Goal: Task Accomplishment & Management: Use online tool/utility

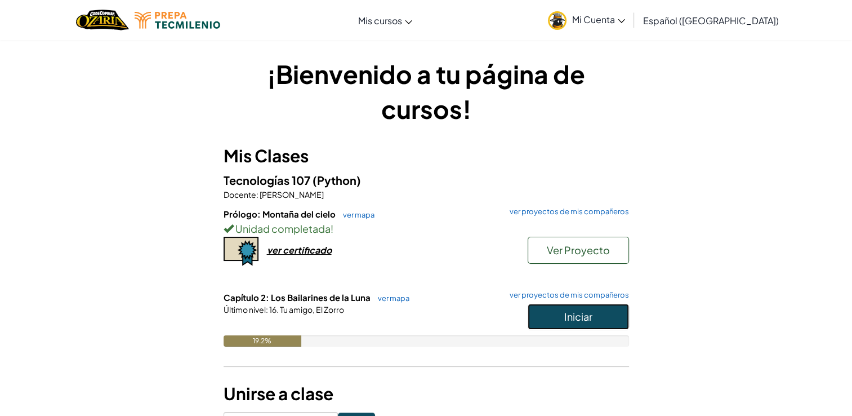
click at [557, 310] on button "Iniciar" at bounding box center [578, 316] width 101 height 26
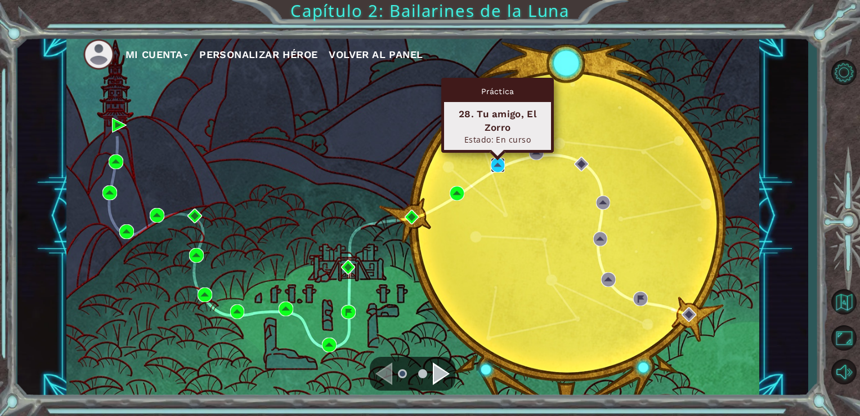
click at [497, 166] on img at bounding box center [498, 165] width 15 height 15
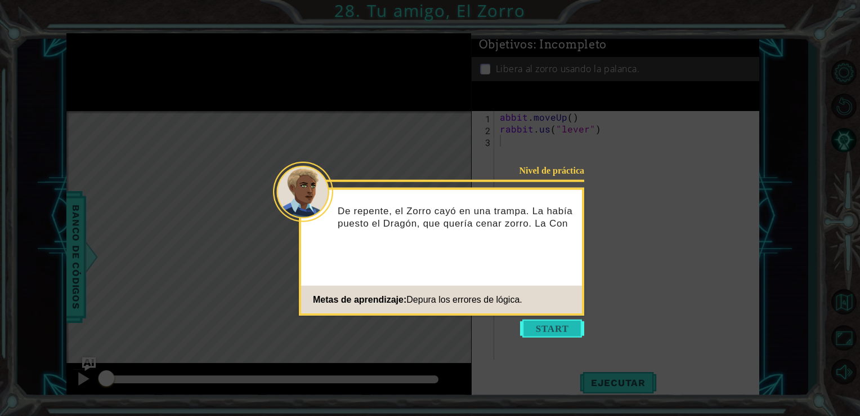
click at [564, 332] on button "Start" at bounding box center [552, 328] width 64 height 18
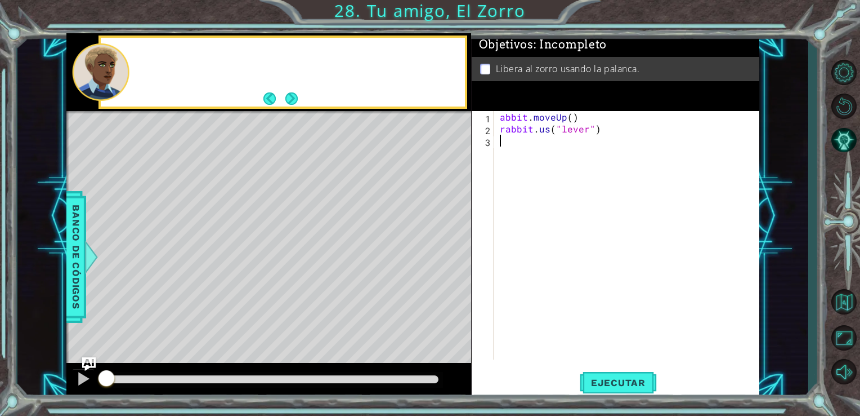
click at [564, 332] on div "abbit . moveUp ( ) rabbit . us ( "lever" )" at bounding box center [630, 247] width 265 height 272
click at [286, 98] on button "Next" at bounding box center [291, 98] width 13 height 13
click at [286, 98] on button "Next" at bounding box center [291, 98] width 17 height 17
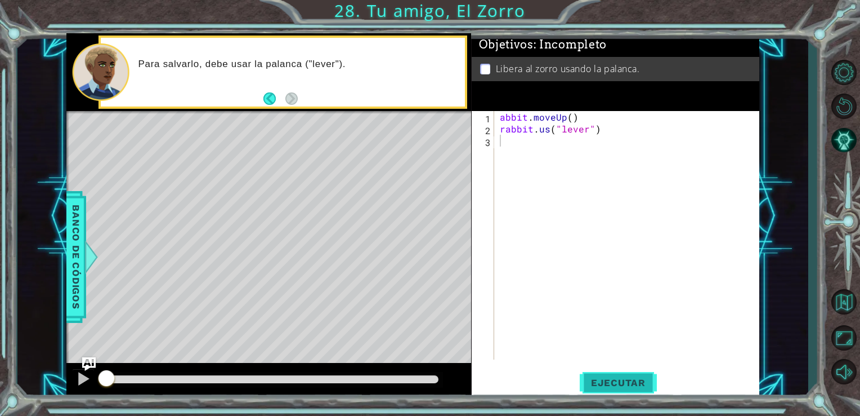
click at [619, 387] on span "Ejecutar" at bounding box center [618, 382] width 77 height 11
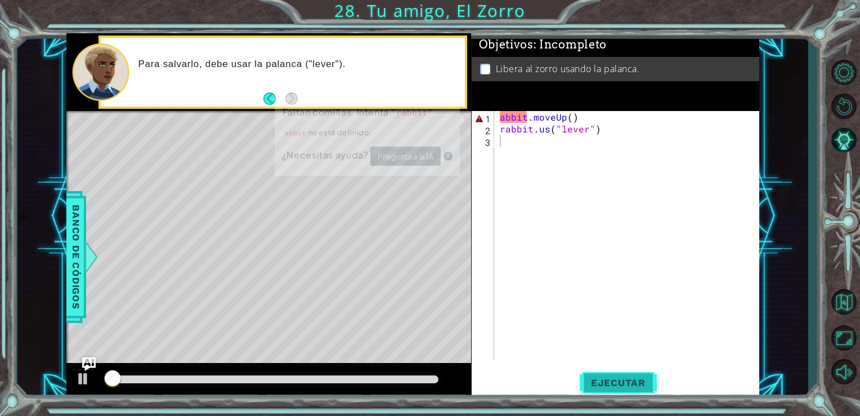
click at [619, 387] on span "Ejecutar" at bounding box center [618, 382] width 77 height 11
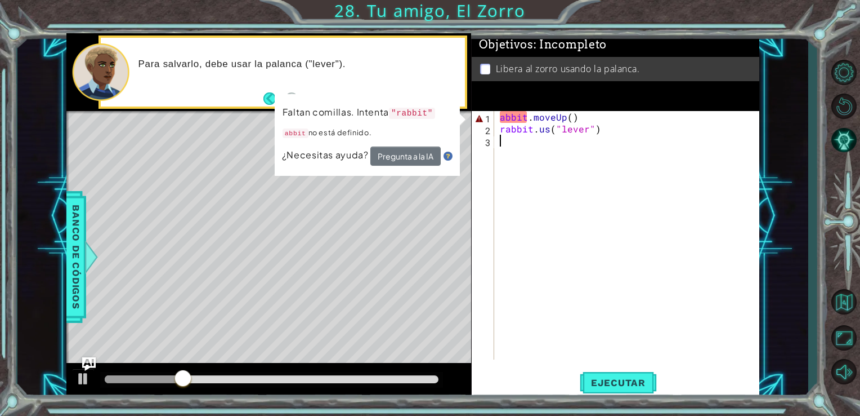
click at [591, 117] on div "abbit . moveUp ( ) rabbit . us ( "lever" )" at bounding box center [630, 247] width 265 height 272
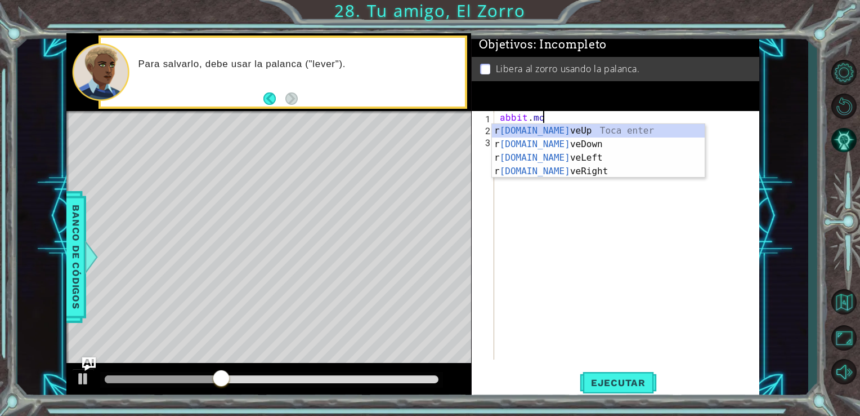
type textarea "a"
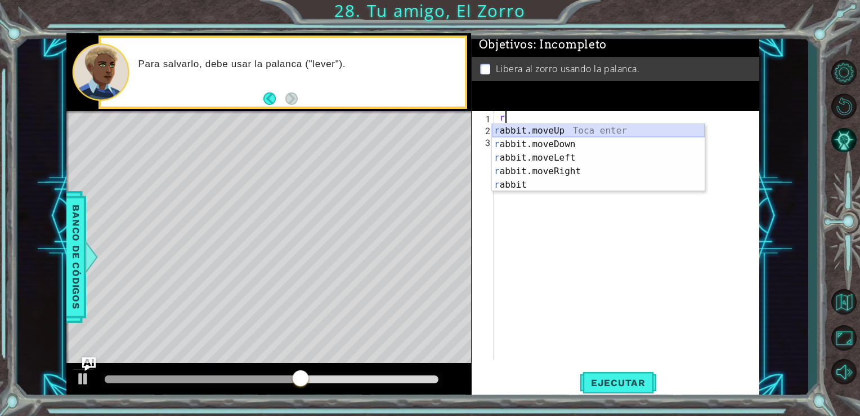
click at [574, 127] on div "r abbit.moveUp Toca enter r abbit.moveDown Toca enter r abbit.moveLeft Toca ent…" at bounding box center [598, 171] width 213 height 95
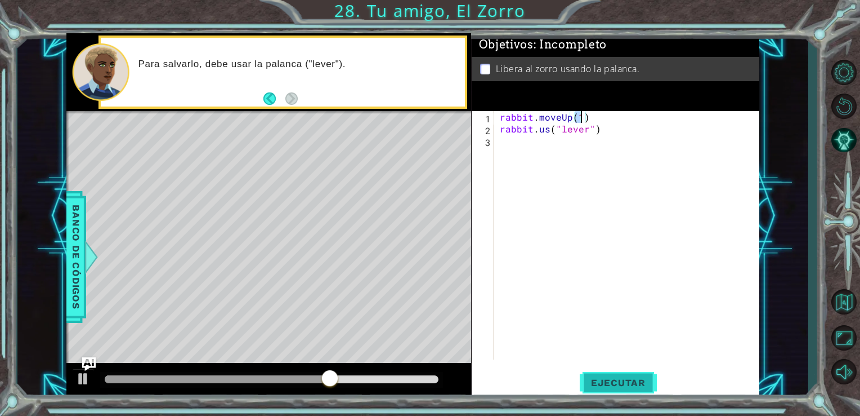
type textarea "rabbit.moveUp(1)"
click at [629, 378] on span "Ejecutar" at bounding box center [618, 382] width 77 height 11
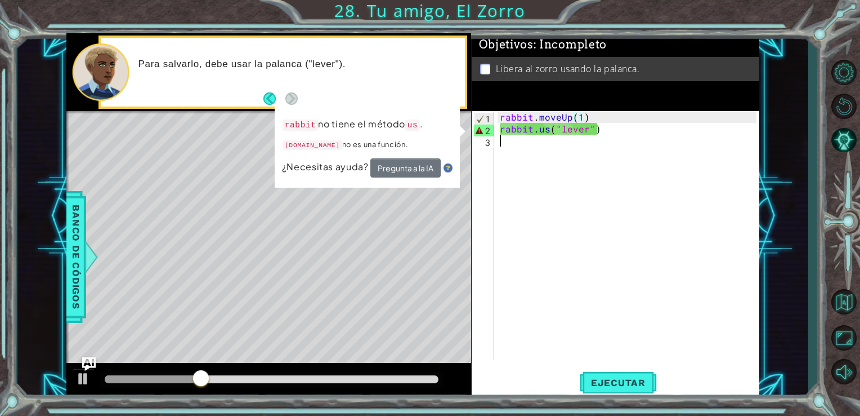
click at [605, 139] on div "rabbit . moveUp ( 1 ) rabbit . us ( "lever" )" at bounding box center [630, 247] width 265 height 272
click at [605, 134] on div "rabbit . moveUp ( 1 ) rabbit . us ( "lever" )" at bounding box center [630, 247] width 265 height 272
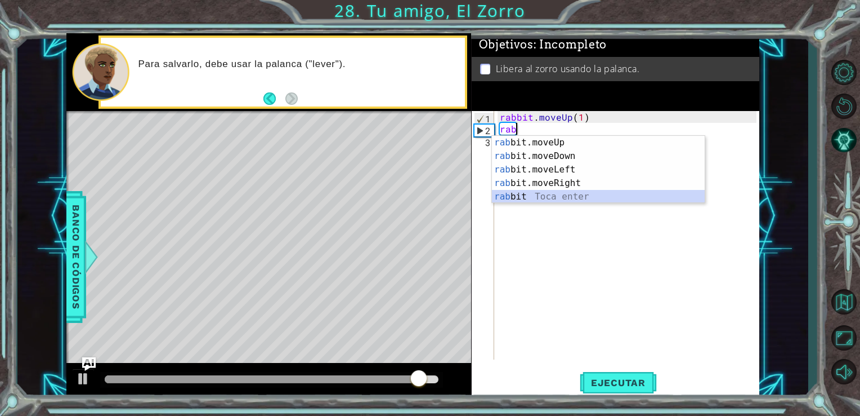
click at [575, 202] on div "rab bit.moveUp Toca enter rab bit.moveDown Toca enter rab bit.moveLeft Toca ent…" at bounding box center [598, 183] width 213 height 95
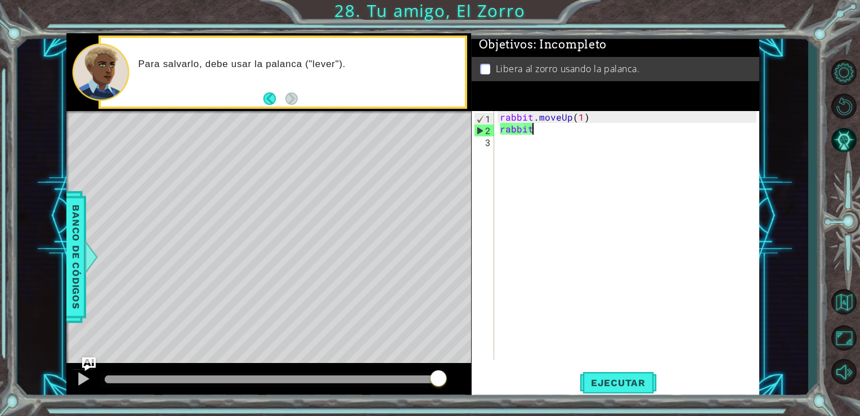
click at [545, 131] on div "rabbit . moveUp ( 1 ) rabbit" at bounding box center [630, 247] width 265 height 272
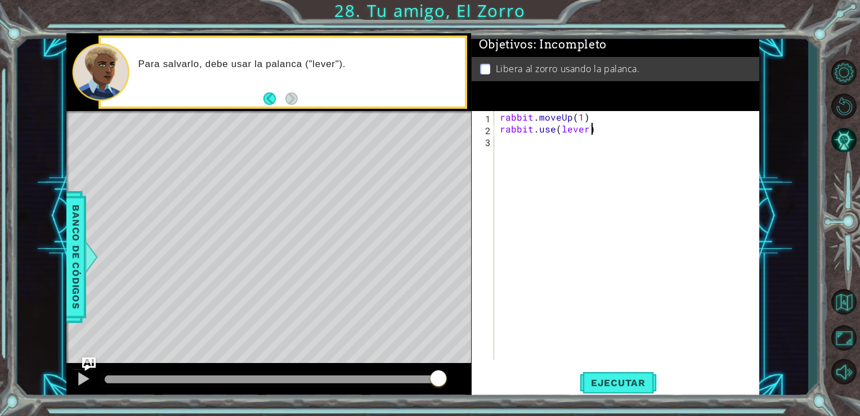
scroll to position [0, 5]
type textarea "rabbit.use(lever)"
click at [613, 375] on button "Ejecutar" at bounding box center [618, 382] width 77 height 29
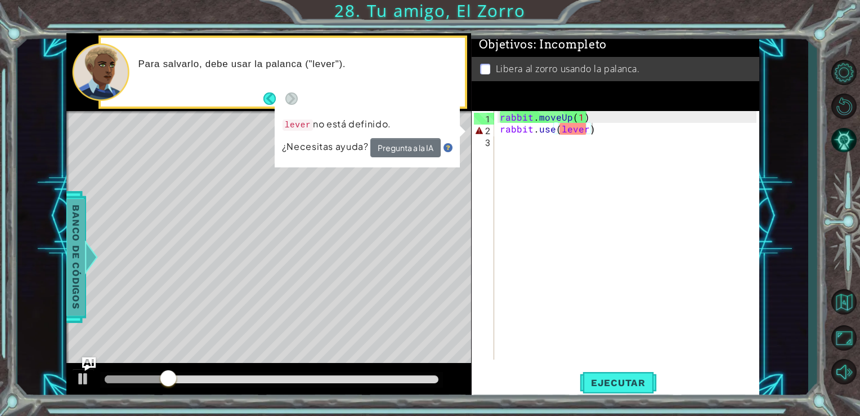
click at [71, 282] on span "Banco de códigos" at bounding box center [76, 256] width 18 height 117
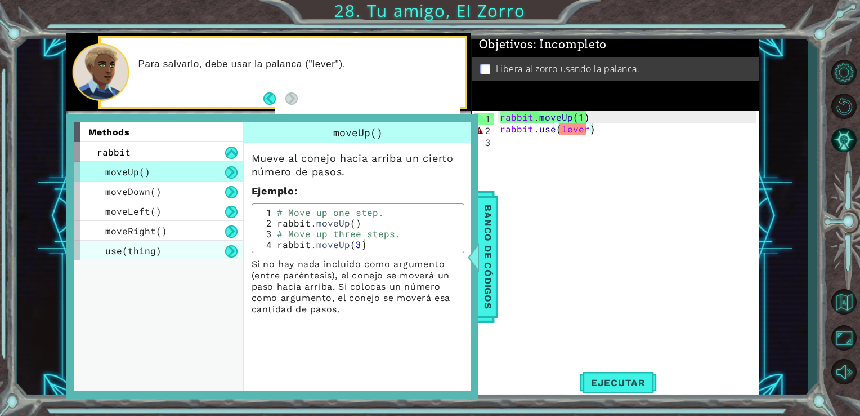
click at [160, 242] on div "use(thing)" at bounding box center [158, 250] width 169 height 20
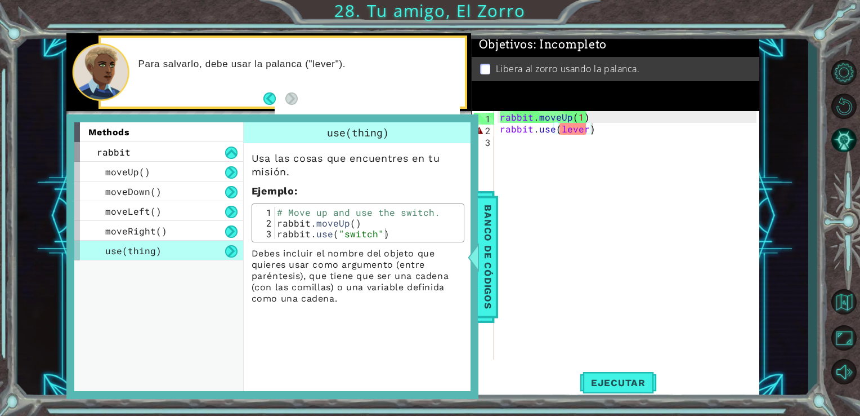
type textarea "rabbit.use("switch")"
drag, startPoint x: 278, startPoint y: 233, endPoint x: 385, endPoint y: 233, distance: 107.0
click at [385, 233] on div "# Move up and use the switch. rabbit . moveUp ( ) rabbit . use ( "switch" )" at bounding box center [368, 233] width 186 height 53
click at [596, 133] on div "rabbit . moveUp ( 1 ) rabbit . use ( lever )" at bounding box center [630, 247] width 265 height 272
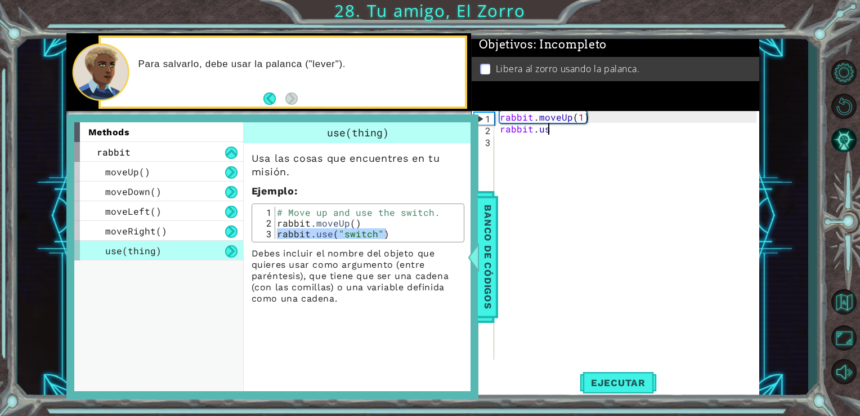
scroll to position [0, 1]
type textarea "r"
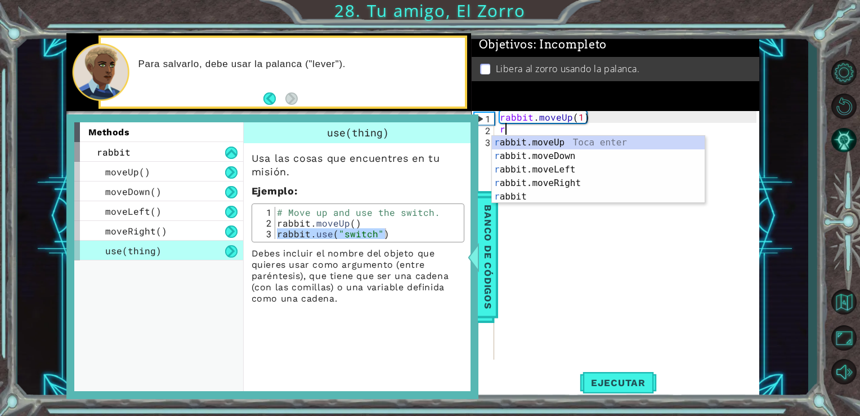
scroll to position [0, 0]
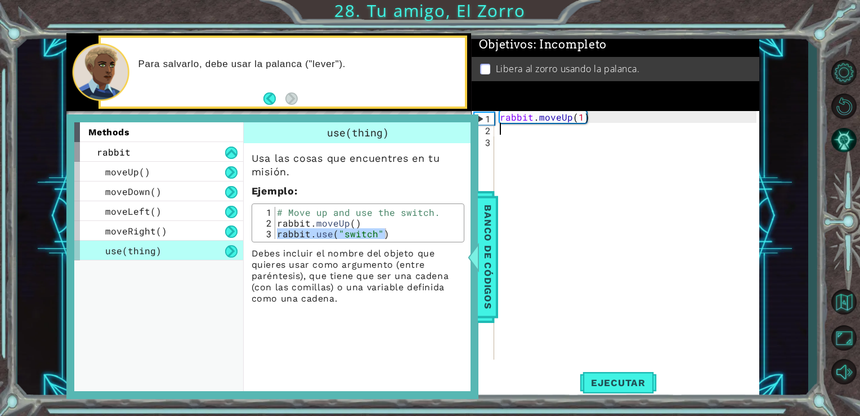
paste textarea "rabbit.use("switch")"
click at [598, 134] on div "rabbit . moveUp ( 1 ) rabbit . use ( "switch" )" at bounding box center [630, 247] width 265 height 272
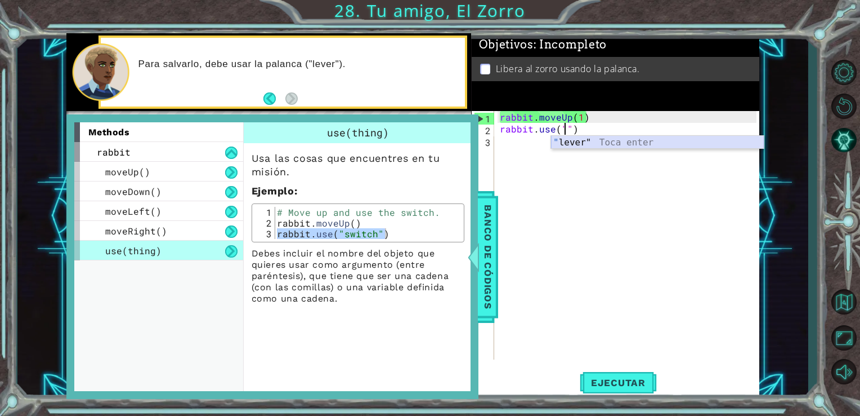
click at [599, 148] on div "" lever" Toca enter" at bounding box center [657, 156] width 213 height 41
type textarea "rabbit.use("lever")"
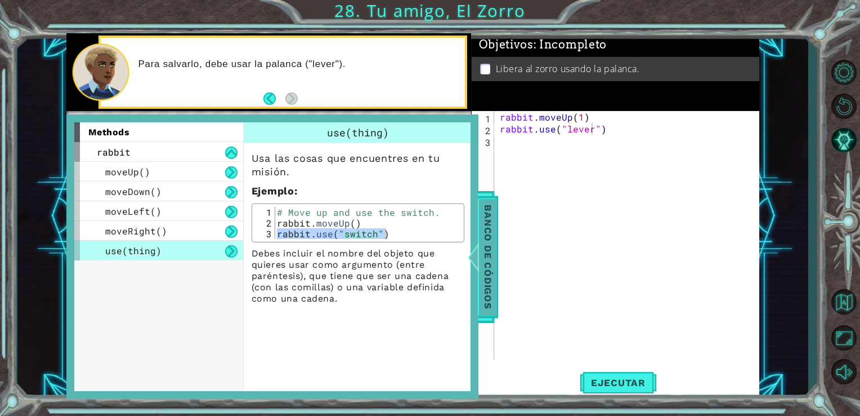
click at [492, 247] on span "Banco de códigos" at bounding box center [488, 256] width 18 height 117
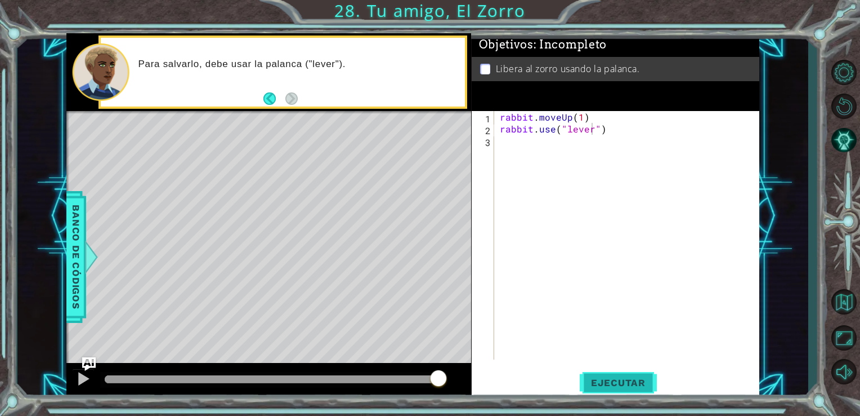
click at [622, 380] on span "Ejecutar" at bounding box center [618, 382] width 77 height 11
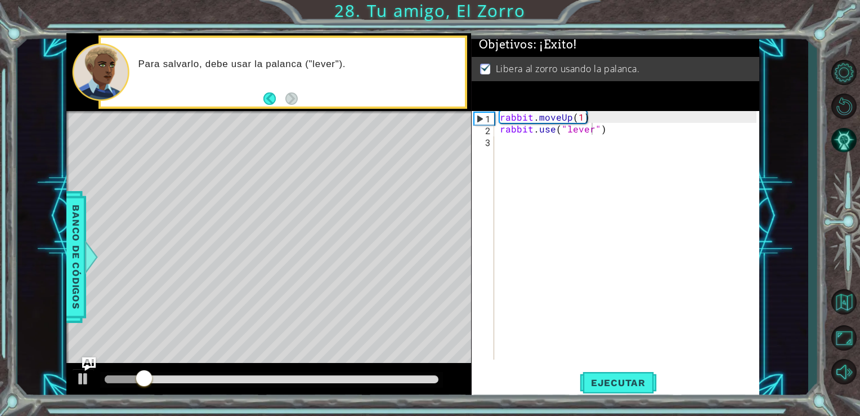
drag, startPoint x: 622, startPoint y: 380, endPoint x: 518, endPoint y: 251, distance: 165.7
click at [518, 251] on div "rabbit.use("lever") 1 2 3 rabbit . moveUp ( 1 ) rabbit . use ( "lever" ) הההההה…" at bounding box center [616, 255] width 288 height 288
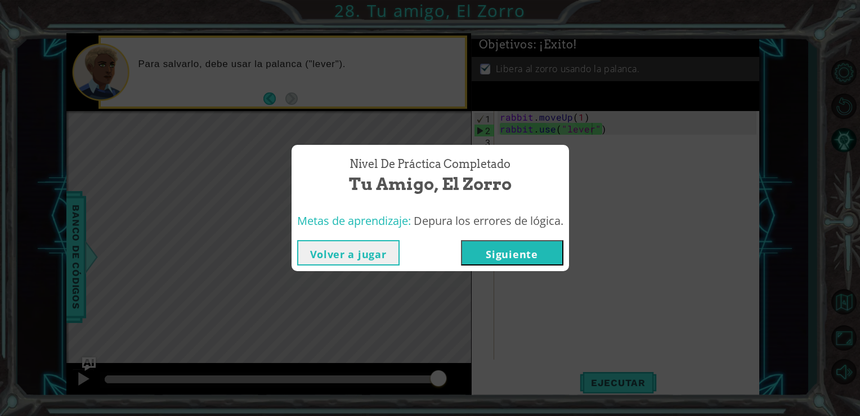
click at [490, 245] on button "Siguiente" at bounding box center [512, 252] width 102 height 25
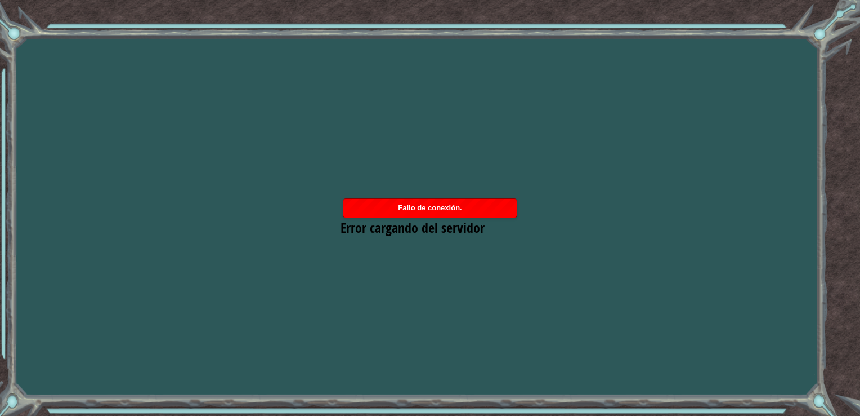
click at [608, 233] on div "Goals Error cargando del servidor Deberás unirte a un curso para jugar a este n…" at bounding box center [430, 208] width 860 height 416
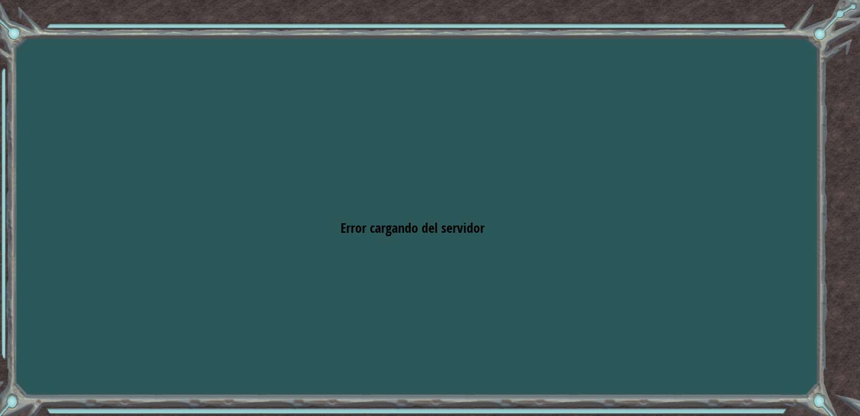
click at [526, 175] on div "Goals Error cargando del servidor Deberás unirte a un curso para jugar a este n…" at bounding box center [430, 208] width 860 height 416
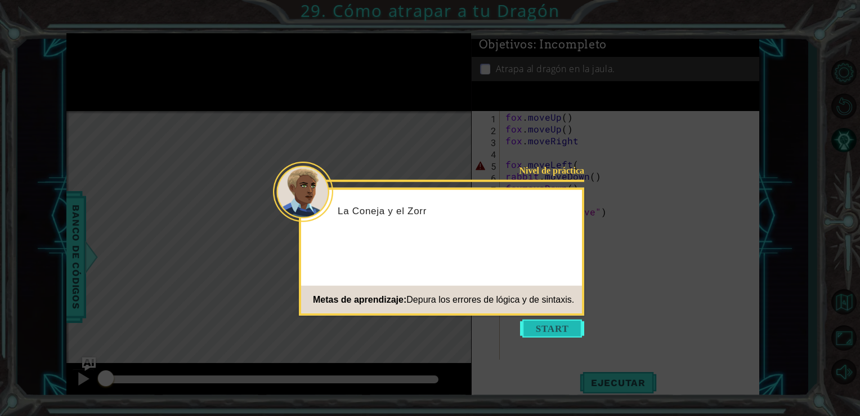
click at [545, 325] on button "Start" at bounding box center [552, 328] width 64 height 18
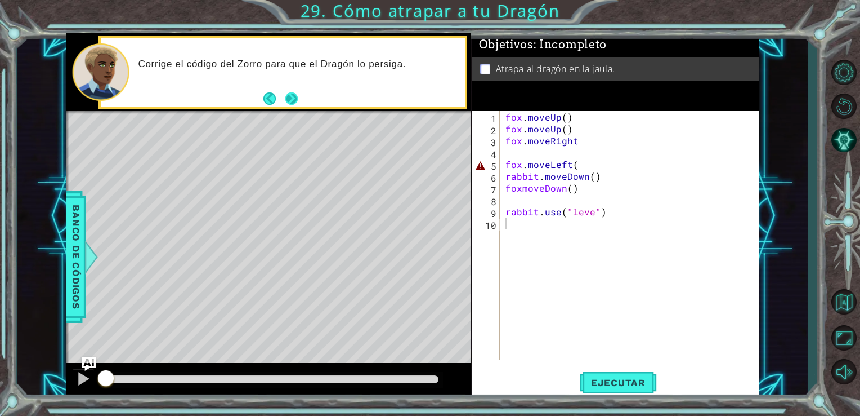
click at [285, 93] on button "Next" at bounding box center [291, 98] width 12 height 12
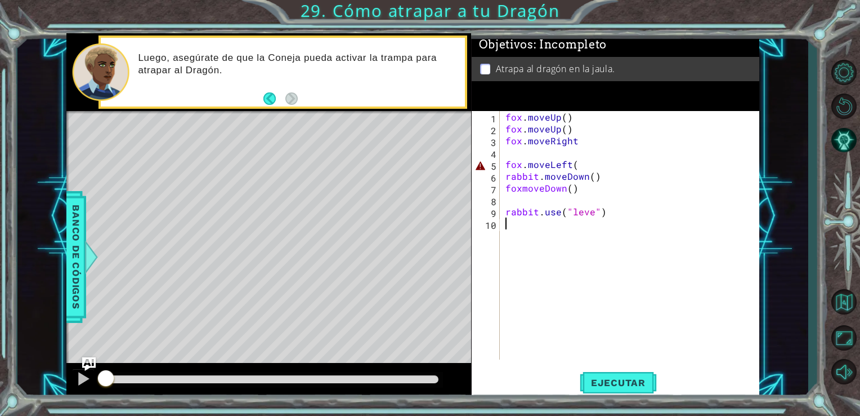
click at [556, 303] on div "fox . moveUp ( ) fox . moveUp ( ) fox . moveRight fox . moveLeft ( rabbit . mov…" at bounding box center [633, 247] width 260 height 272
click at [548, 283] on div "fox . moveUp ( ) fox . moveUp ( ) fox . moveRight fox . moveLeft ( rabbit . mov…" at bounding box center [633, 247] width 260 height 272
click at [584, 164] on div "fox . moveUp ( ) fox . moveUp ( ) fox . moveRight fox . moveLeft ( rabbit . mov…" at bounding box center [633, 247] width 260 height 272
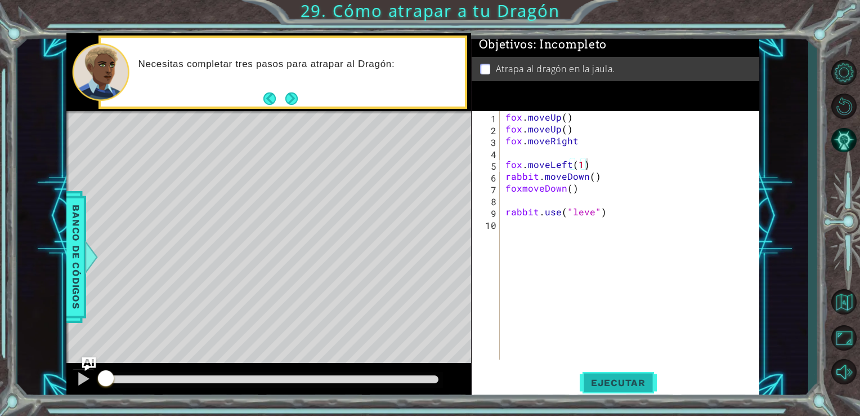
click at [625, 375] on button "Ejecutar" at bounding box center [618, 382] width 77 height 29
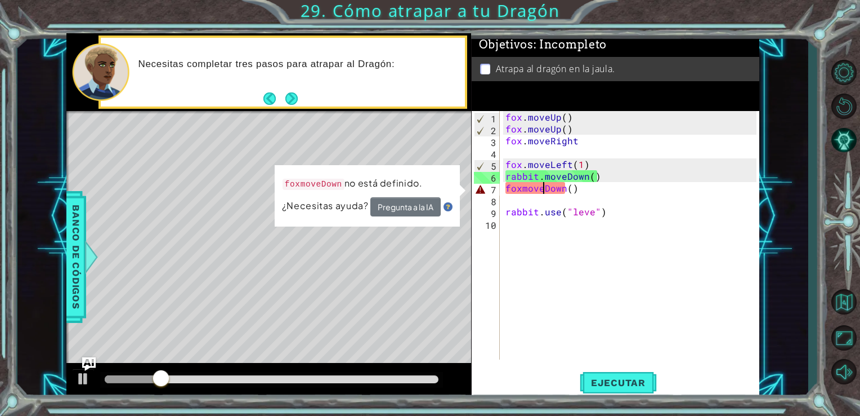
click at [541, 190] on div "fox . moveUp ( ) fox . moveUp ( ) fox . moveRight fox . moveLeft ( 1 ) rabbit .…" at bounding box center [633, 247] width 260 height 272
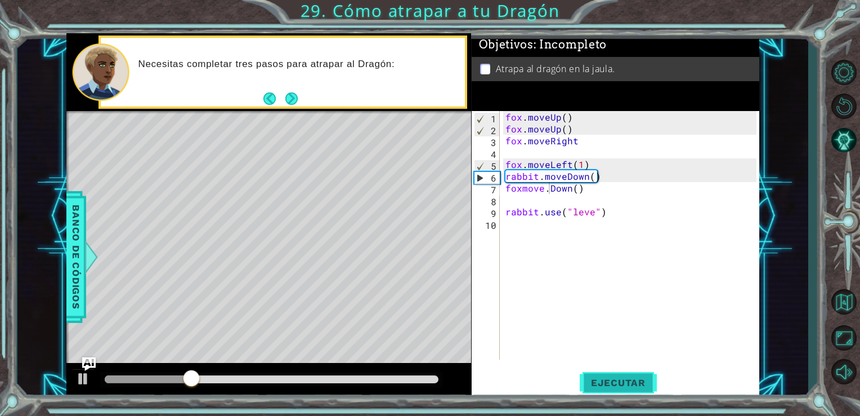
click at [606, 379] on span "Ejecutar" at bounding box center [618, 382] width 77 height 11
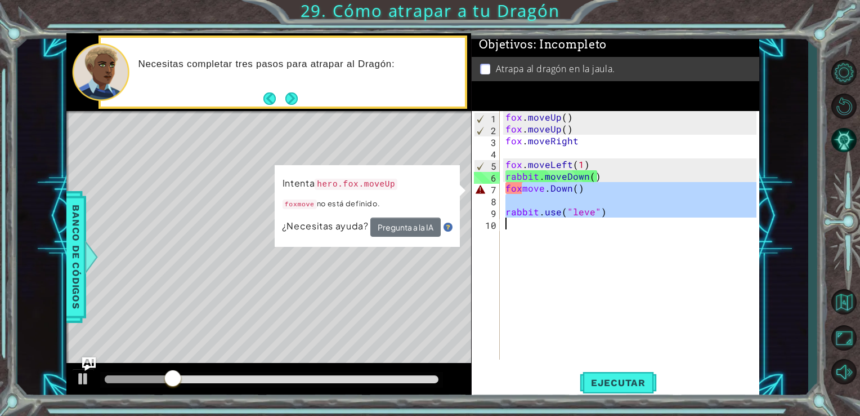
drag, startPoint x: 521, startPoint y: 190, endPoint x: 536, endPoint y: 221, distance: 34.3
click at [536, 221] on div "fox . moveUp ( ) fox . moveUp ( ) fox . moveRight fox . moveLeft ( 1 ) rabbit .…" at bounding box center [633, 247] width 260 height 272
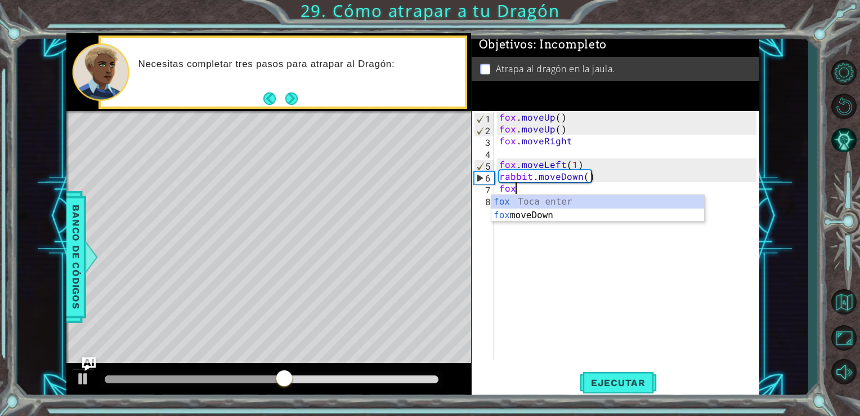
scroll to position [0, 0]
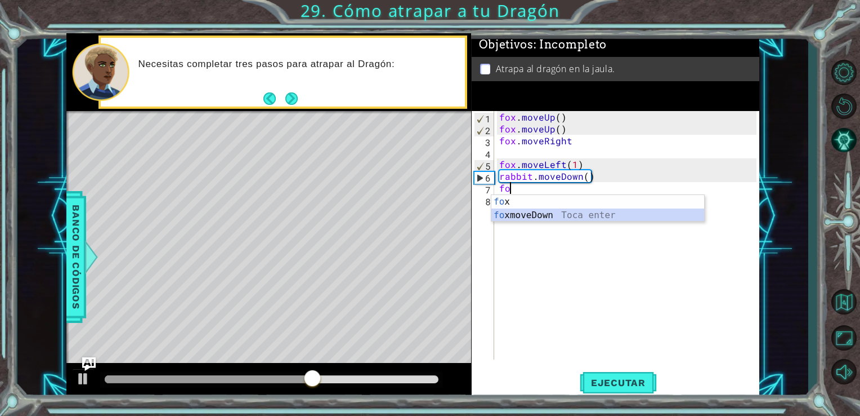
click at [547, 215] on div "fo x Toca enter fo xmoveDown Toca enter" at bounding box center [598, 222] width 213 height 54
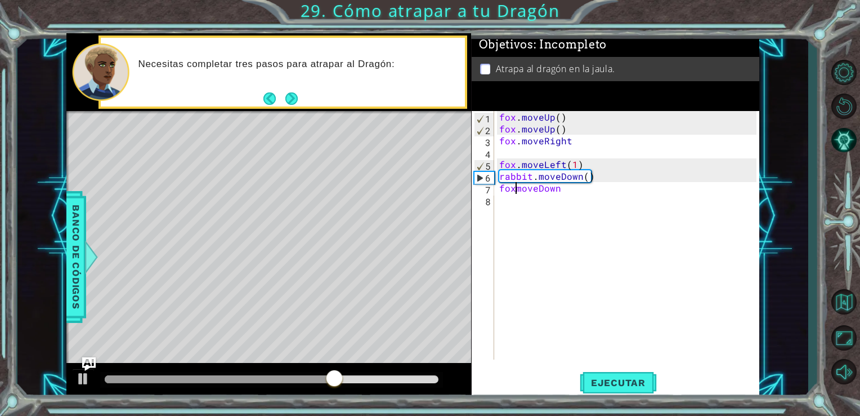
click at [516, 192] on div "fox . moveUp ( ) fox . moveUp ( ) fox . moveRight fox . moveLeft ( 1 ) rabbit .…" at bounding box center [629, 247] width 265 height 272
click at [572, 194] on div "fox . moveUp ( ) fox . moveUp ( ) fox . moveRight fox . moveLeft ( 1 ) rabbit .…" at bounding box center [629, 247] width 265 height 272
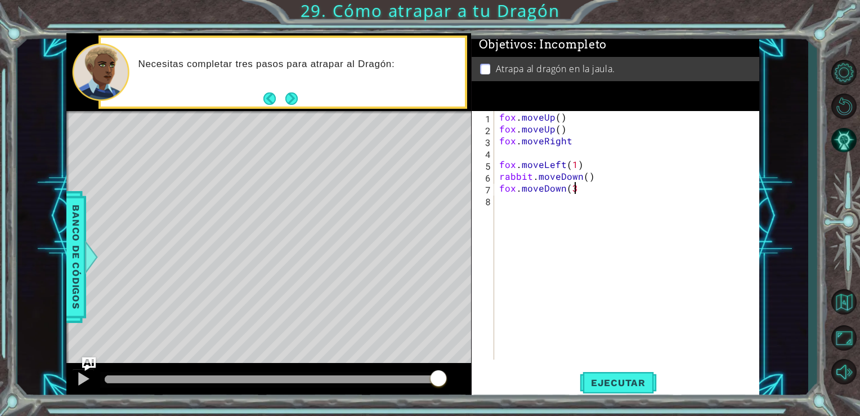
scroll to position [0, 5]
type textarea "fox.moveDown(3)"
click at [601, 386] on span "Ejecutar" at bounding box center [618, 382] width 77 height 11
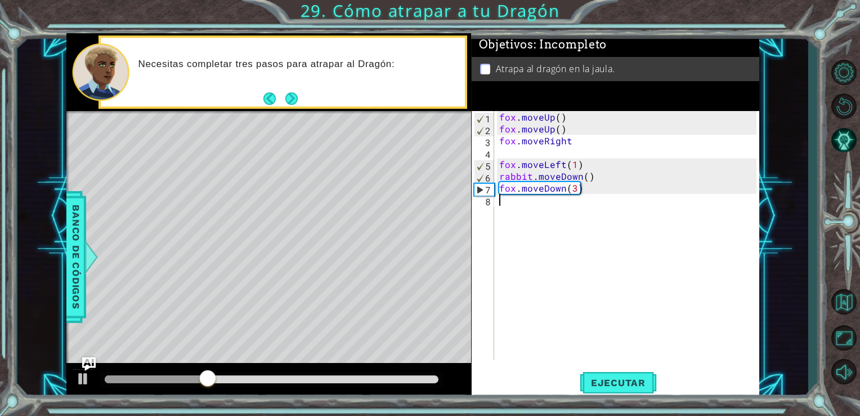
click at [588, 195] on div "fox . moveUp ( ) fox . moveUp ( ) fox . moveRight fox . moveLeft ( 1 ) rabbit .…" at bounding box center [629, 247] width 265 height 272
click at [582, 186] on div "fox . moveUp ( ) fox . moveUp ( ) fox . moveRight fox . moveLeft ( 1 ) rabbit .…" at bounding box center [629, 247] width 265 height 272
type textarea "fox.moveDown(3)"
click at [543, 211] on div "fox . moveUp ( ) fox . moveUp ( ) fox . moveRight fox . moveLeft ( 1 ) rabbit .…" at bounding box center [629, 247] width 265 height 272
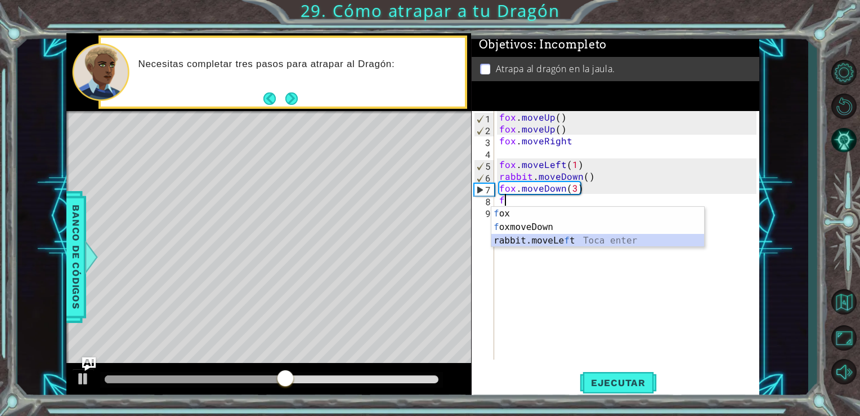
click at [553, 244] on div "f ox Toca enter f oxmoveDown Toca enter rabbit.moveLe f t Toca enter" at bounding box center [598, 241] width 213 height 68
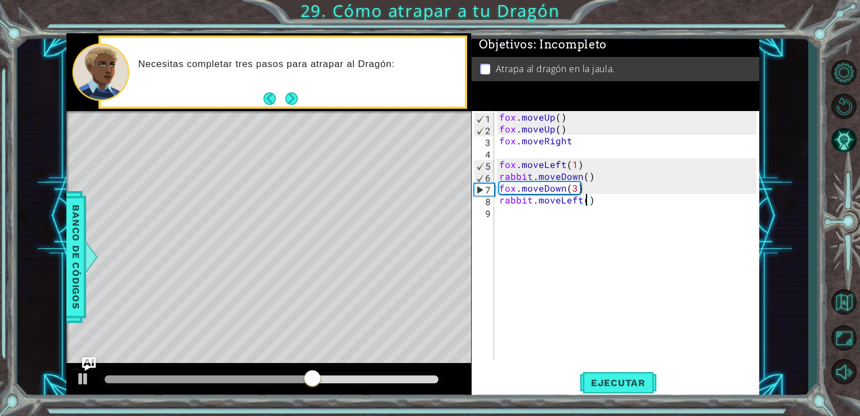
type textarea "rabbit.moveLeft(3)"
click at [543, 215] on div "fox . moveUp ( ) fox . moveUp ( ) fox . moveRight fox . moveLeft ( 1 ) rabbit .…" at bounding box center [629, 247] width 265 height 272
drag, startPoint x: 530, startPoint y: 201, endPoint x: 540, endPoint y: 239, distance: 39.2
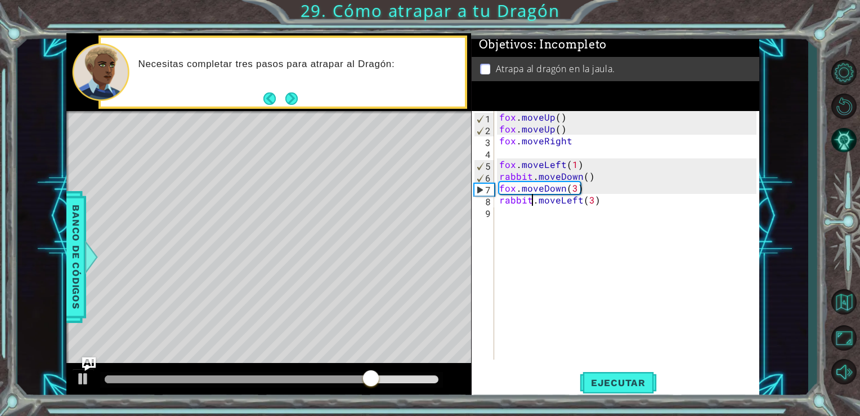
click at [540, 239] on div "fox . moveUp ( ) fox . moveUp ( ) fox . moveRight fox . moveLeft ( 1 ) rabbit .…" at bounding box center [629, 247] width 265 height 272
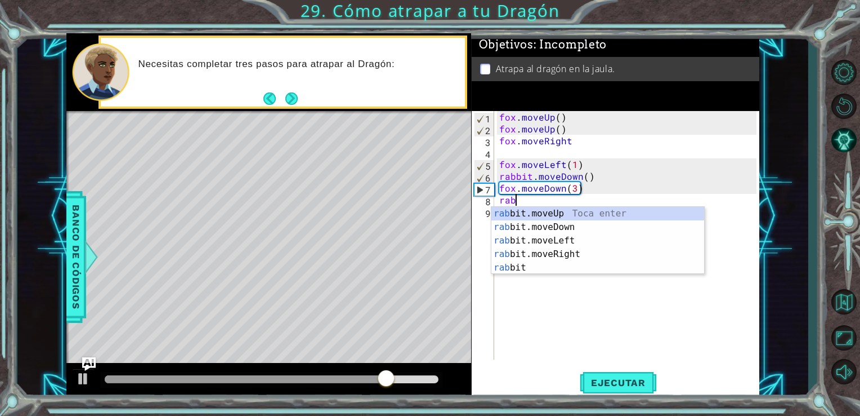
type textarea "r"
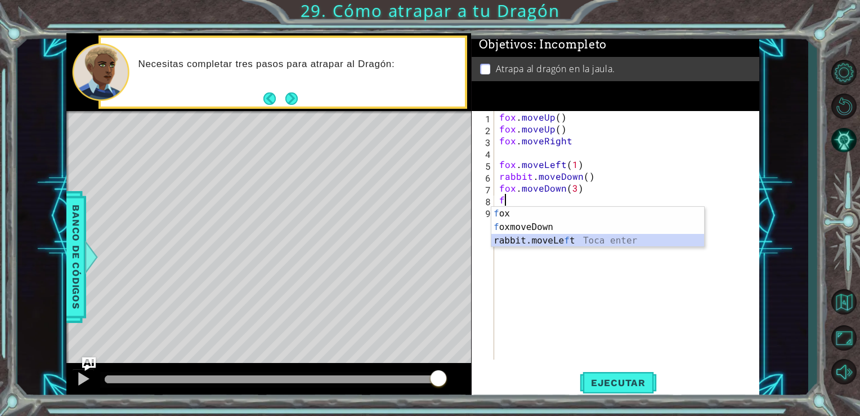
click at [515, 242] on div "f ox Toca enter f oxmoveDown Toca enter rabbit.moveLe f t Toca enter" at bounding box center [598, 241] width 213 height 68
type textarea "rabbit.moveLeft(1)"
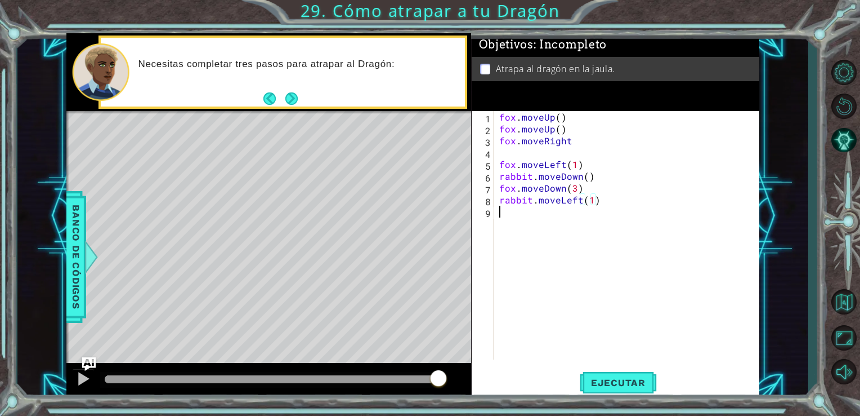
click at [518, 212] on div "fox . moveUp ( ) fox . moveUp ( ) fox . moveRight fox . moveLeft ( 1 ) rabbit .…" at bounding box center [629, 247] width 265 height 272
type textarea "f"
click at [511, 287] on div "fox . moveUp ( ) fox . moveUp ( ) fox . moveRight fox . moveLeft ( 1 ) rabbit .…" at bounding box center [633, 247] width 260 height 272
click at [529, 221] on div "fox . moveUp ( ) fox . moveUp ( ) fox . moveRight fox . moveLeft ( 1 ) rabbit .…" at bounding box center [633, 247] width 260 height 272
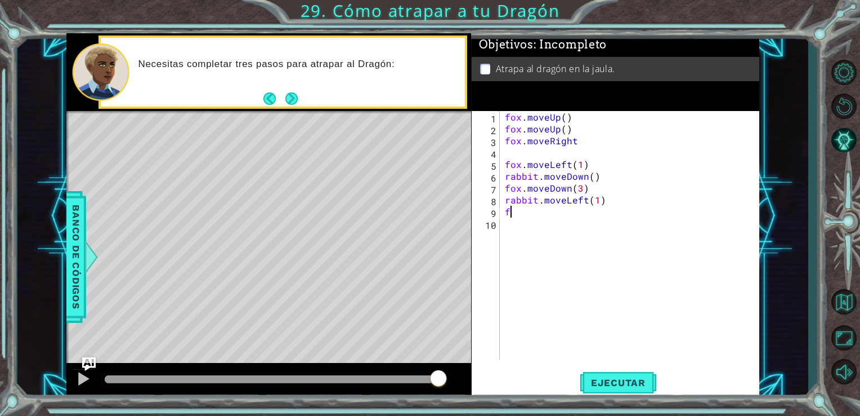
click at [522, 211] on div "fox . moveUp ( ) fox . moveUp ( ) fox . moveRight fox . moveLeft ( 1 ) rabbit .…" at bounding box center [633, 247] width 260 height 272
type textarea "f"
click at [635, 378] on span "Ejecutar" at bounding box center [618, 382] width 77 height 11
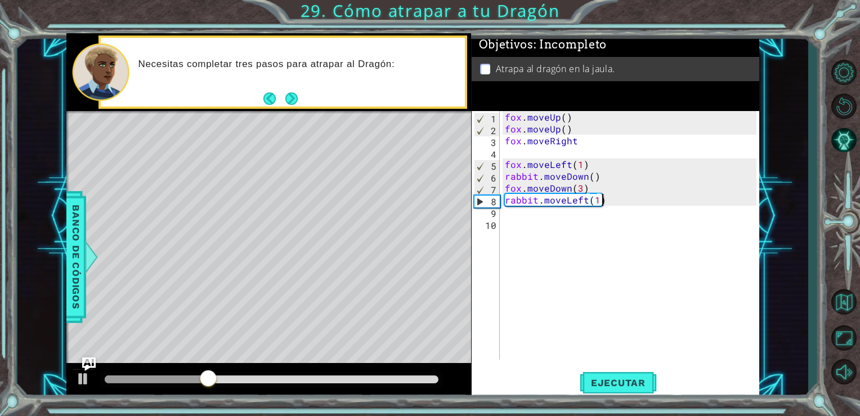
click at [609, 197] on div "fox . moveUp ( ) fox . moveUp ( ) fox . moveRight fox . moveLeft ( 1 ) rabbit .…" at bounding box center [633, 247] width 260 height 272
click at [595, 187] on div "fox . moveUp ( ) fox . moveUp ( ) fox . moveRight fox . moveLeft ( 1 ) rabbit .…" at bounding box center [633, 247] width 260 height 272
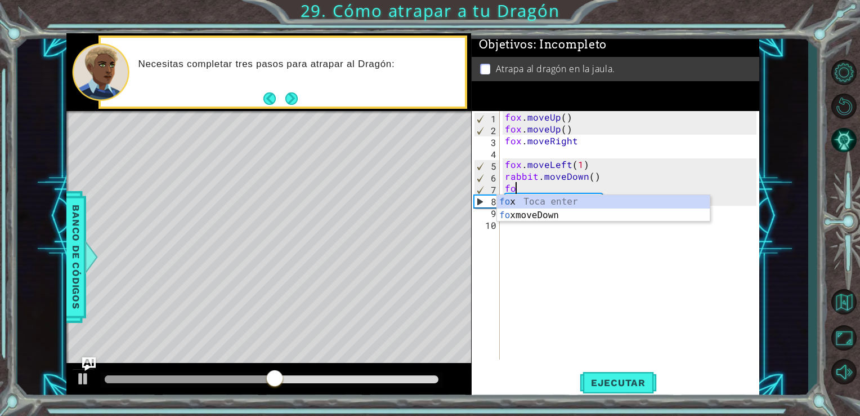
type textarea "f"
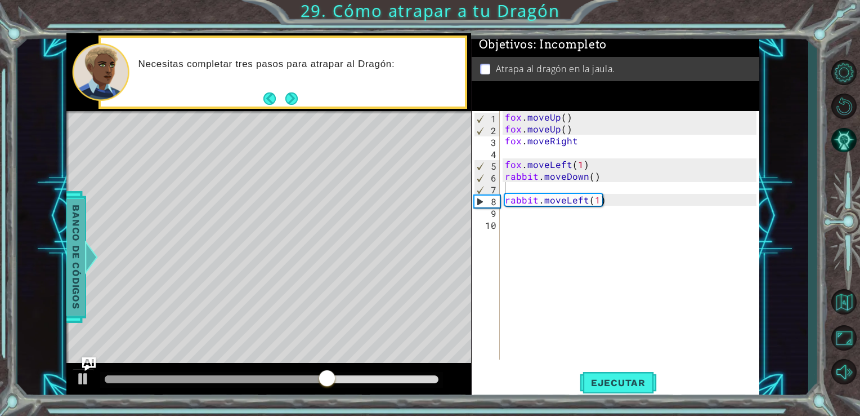
click at [81, 265] on span "Banco de códigos" at bounding box center [76, 256] width 18 height 117
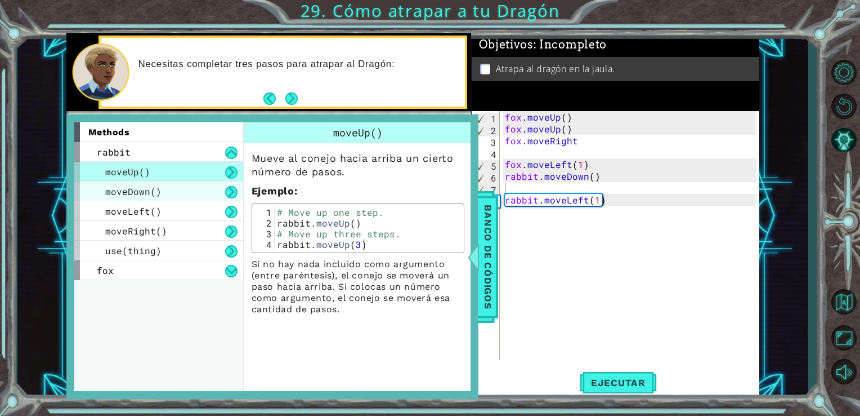
click at [204, 186] on div "moveDown()" at bounding box center [158, 191] width 169 height 20
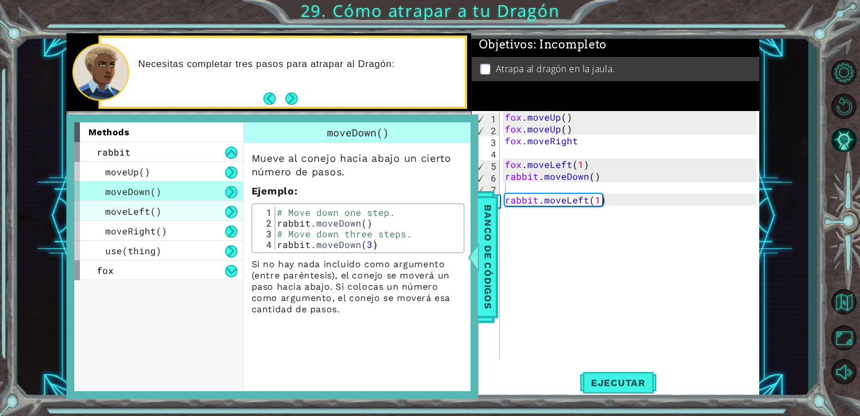
click at [196, 204] on div "moveLeft()" at bounding box center [158, 211] width 169 height 20
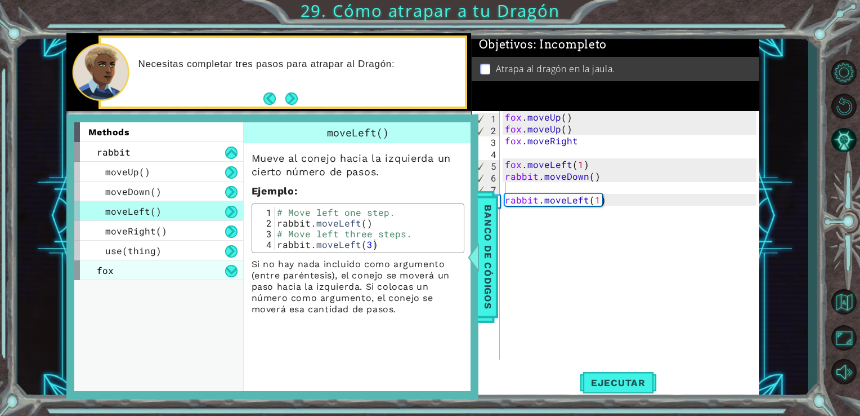
click at [207, 260] on div "fox" at bounding box center [158, 270] width 169 height 20
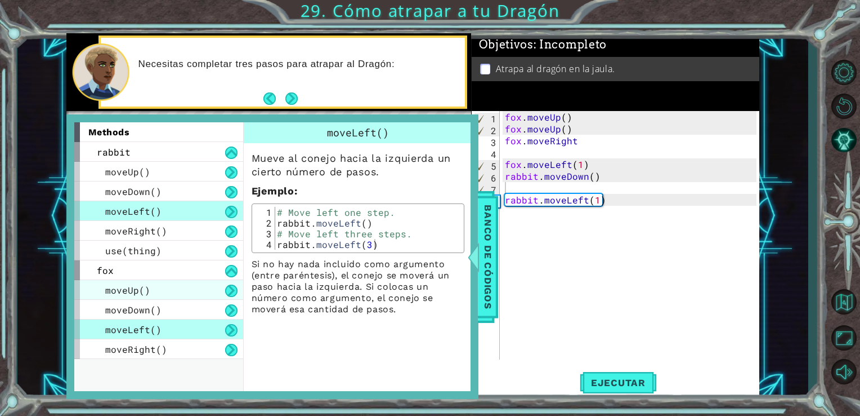
click at [193, 288] on div "moveUp()" at bounding box center [158, 290] width 169 height 20
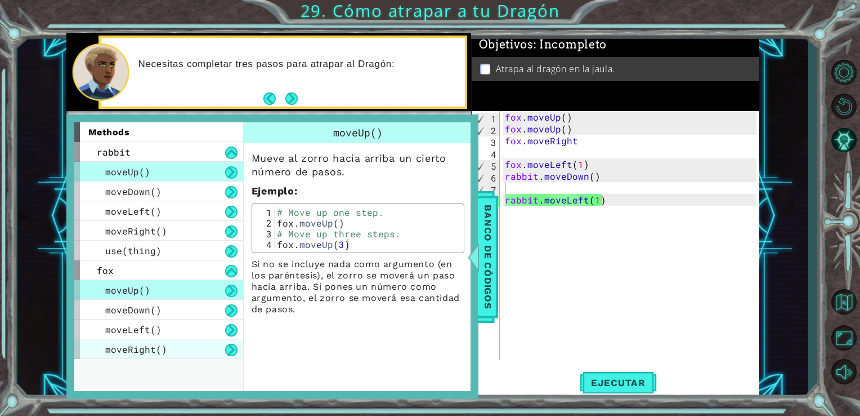
click at [194, 347] on div "moveRight()" at bounding box center [158, 349] width 169 height 20
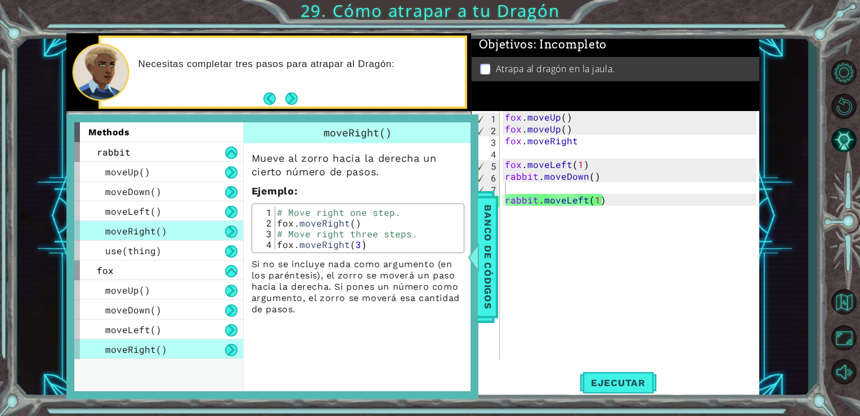
type textarea "fox.moveRight()"
drag, startPoint x: 275, startPoint y: 224, endPoint x: 363, endPoint y: 225, distance: 87.8
click at [363, 225] on div "# Move right one step. fox . moveRight ( ) # Move right three steps. fox . move…" at bounding box center [368, 239] width 186 height 64
click at [537, 225] on div "fox . moveUp ( ) fox . moveUp ( ) fox . moveRight fox . moveLeft ( 1 ) rabbit .…" at bounding box center [633, 247] width 260 height 272
click at [524, 213] on div "fox . moveUp ( ) fox . moveUp ( ) fox . moveRight fox . moveLeft ( 1 ) rabbit .…" at bounding box center [633, 247] width 260 height 272
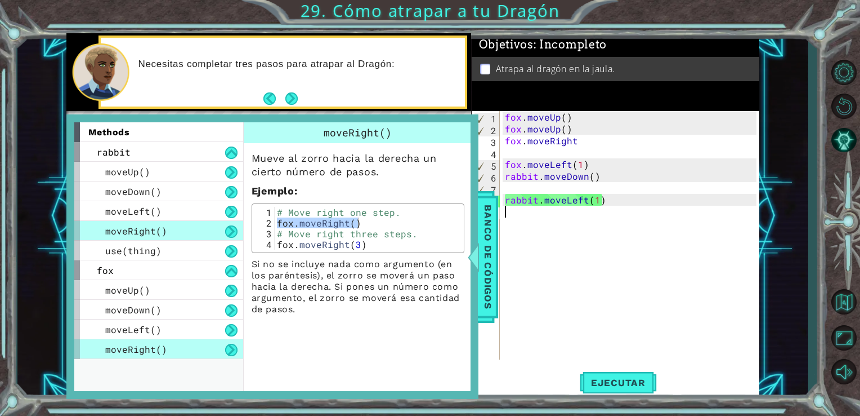
paste textarea "fox.moveRight()"
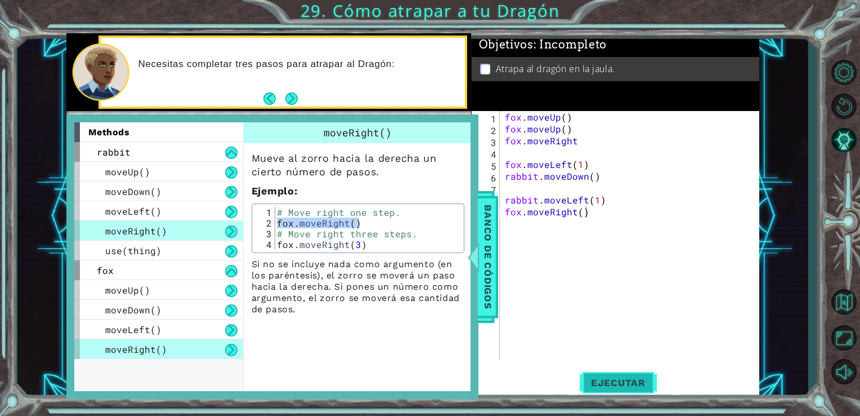
click at [619, 379] on span "Ejecutar" at bounding box center [618, 382] width 77 height 11
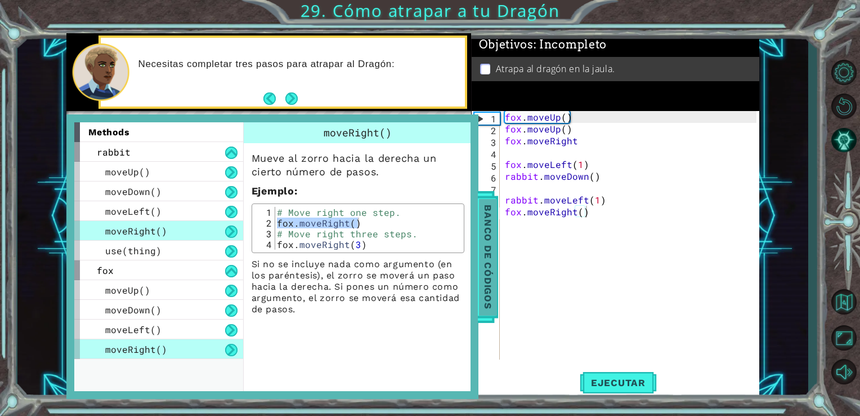
click at [491, 283] on span "Banco de códigos" at bounding box center [488, 256] width 18 height 117
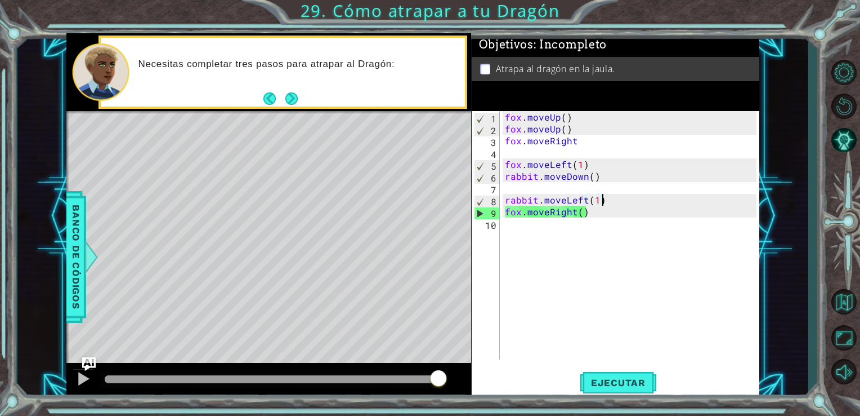
click at [606, 199] on div "fox . moveUp ( ) fox . moveUp ( ) fox . moveRight fox . moveLeft ( 1 ) rabbit .…" at bounding box center [633, 247] width 260 height 272
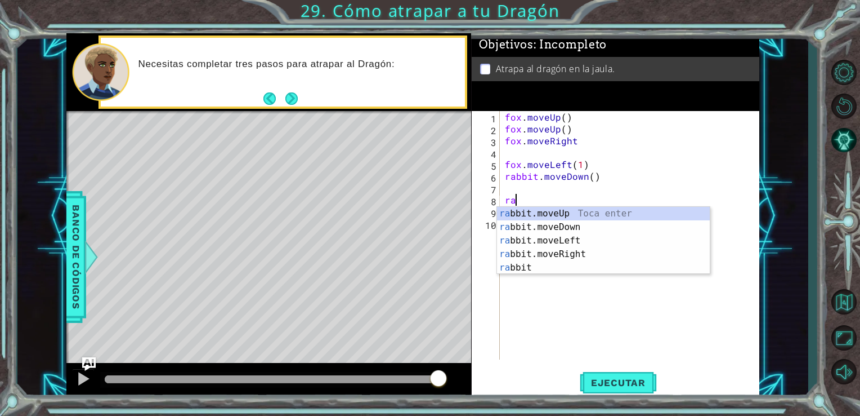
type textarea "r"
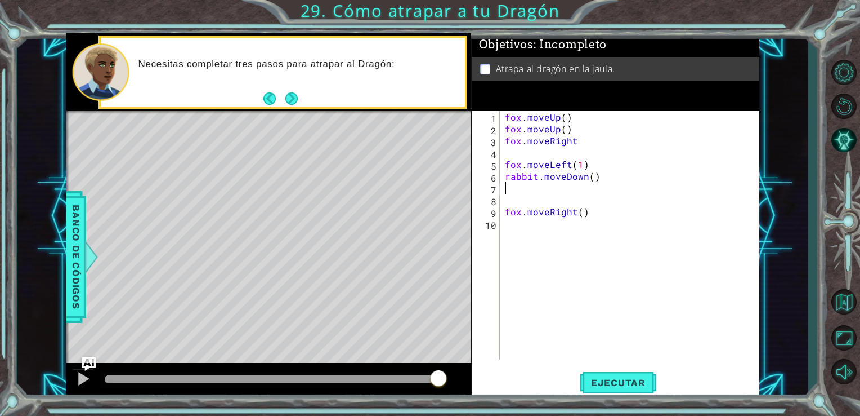
click at [510, 188] on div "fox . moveUp ( ) fox . moveUp ( ) fox . moveRight fox . moveLeft ( 1 ) rabbit .…" at bounding box center [633, 247] width 260 height 272
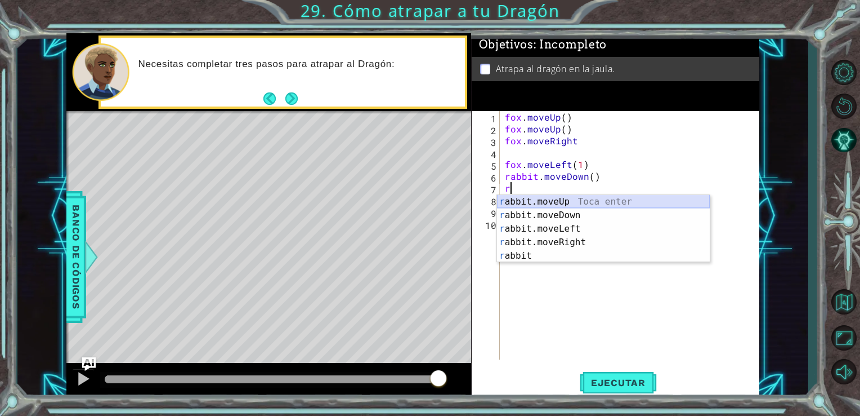
click at [547, 202] on div "r abbit.moveUp Toca enter r abbit.moveDown Toca enter r abbit.moveLeft Toca ent…" at bounding box center [603, 242] width 213 height 95
type textarea "rabbit.moveUp(1)"
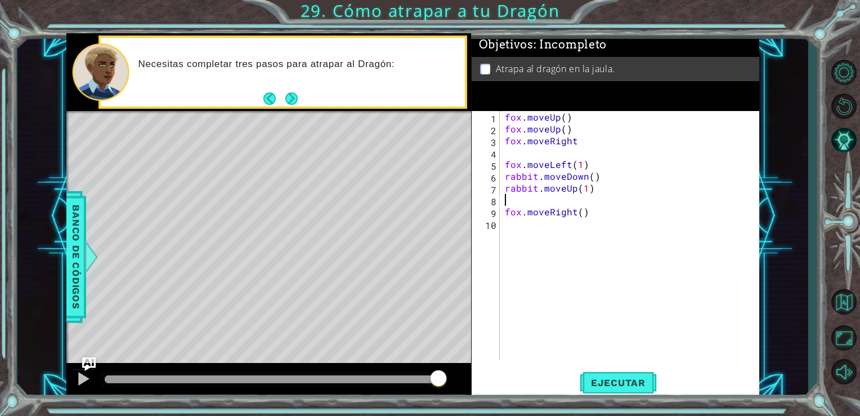
click at [524, 198] on div "fox . moveUp ( ) fox . moveUp ( ) fox . moveRight fox . moveLeft ( 1 ) rabbit .…" at bounding box center [633, 247] width 260 height 272
click at [512, 224] on div "fox . moveUp ( ) fox . moveUp ( ) fox . moveRight fox . moveLeft ( 1 ) rabbit .…" at bounding box center [633, 247] width 260 height 272
type textarea "fox.moveLeft()"
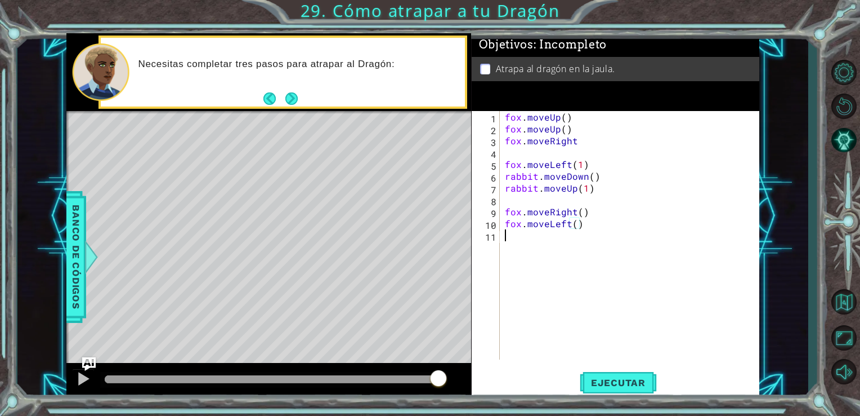
click at [519, 242] on div "fox . moveUp ( ) fox . moveUp ( ) fox . moveRight fox . moveLeft ( 1 ) rabbit .…" at bounding box center [633, 247] width 260 height 272
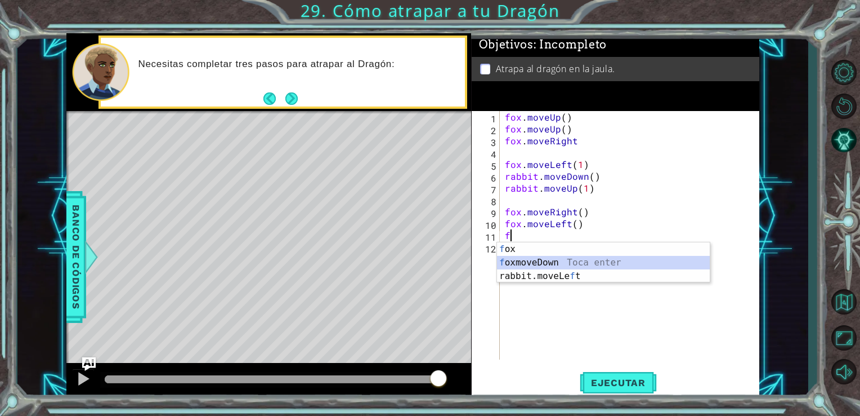
click at [526, 265] on div "f ox Toca enter f oxmoveDown Toca enter rabbit.moveLe f t Toca enter" at bounding box center [603, 276] width 213 height 68
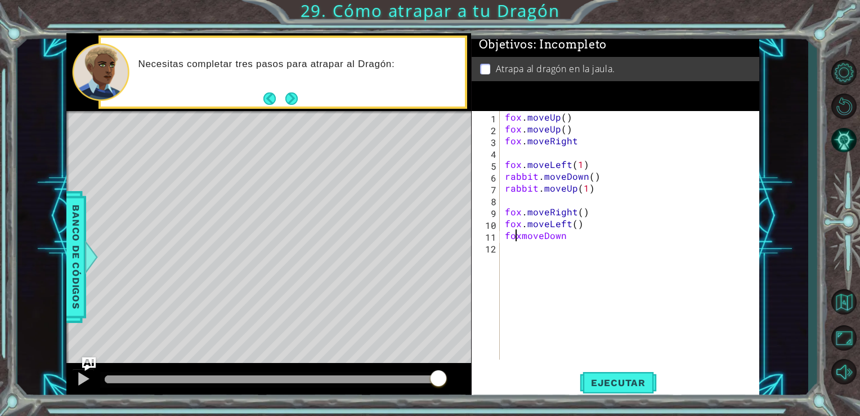
click at [518, 238] on div "fox . moveUp ( ) fox . moveUp ( ) fox . moveRight fox . moveLeft ( 1 ) rabbit .…" at bounding box center [633, 247] width 260 height 272
click at [521, 238] on div "fox . moveUp ( ) fox . moveUp ( ) fox . moveRight fox . moveLeft ( 1 ) rabbit .…" at bounding box center [633, 247] width 260 height 272
click at [575, 238] on div "fox . moveUp ( ) fox . moveUp ( ) fox . moveRight fox . moveLeft ( 1 ) rabbit .…" at bounding box center [633, 247] width 260 height 272
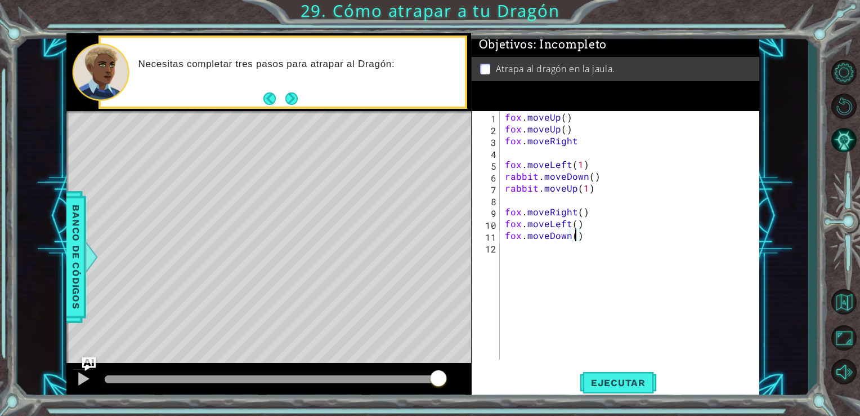
click at [573, 238] on div "fox . moveUp ( ) fox . moveUp ( ) fox . moveRight fox . moveLeft ( 1 ) rabbit .…" at bounding box center [633, 247] width 260 height 272
type textarea "fox.moveDown(2)"
click at [521, 256] on div "fox . moveUp ( ) fox . moveUp ( ) fox . moveRight fox . moveLeft ( 1 ) rabbit .…" at bounding box center [633, 247] width 260 height 272
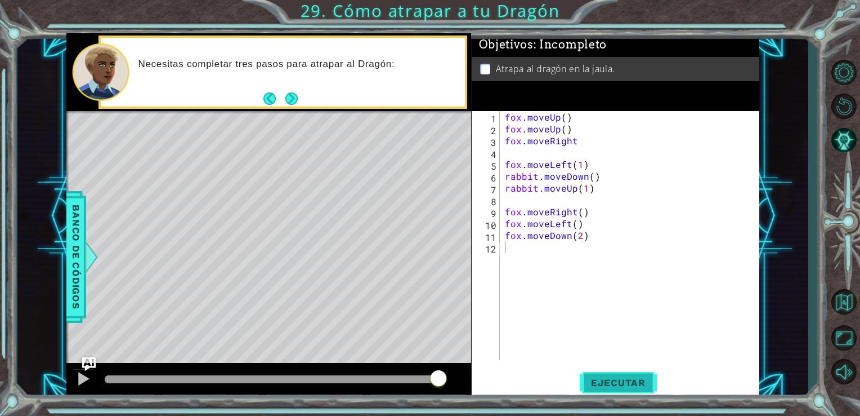
click at [608, 374] on button "Ejecutar" at bounding box center [618, 382] width 77 height 29
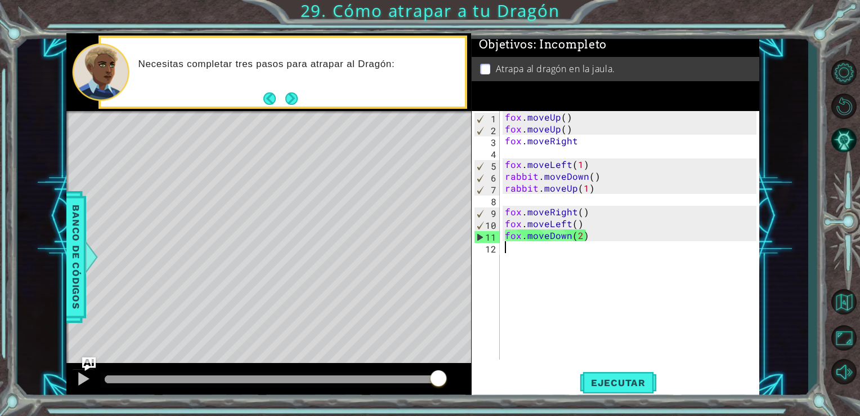
type textarea "r"
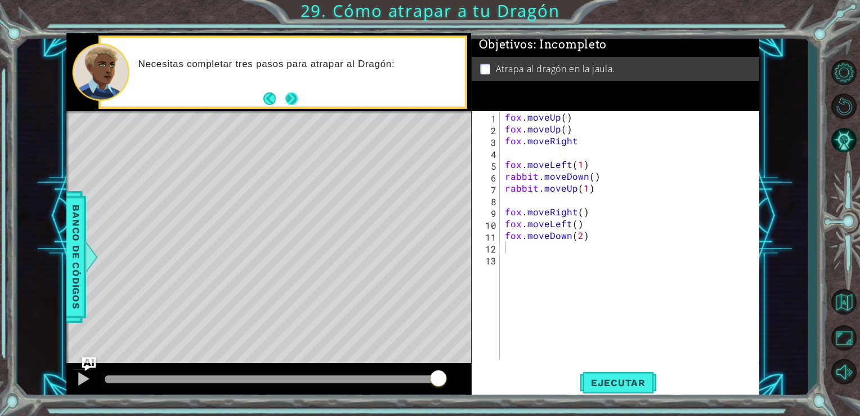
click at [293, 97] on button "Next" at bounding box center [291, 98] width 12 height 12
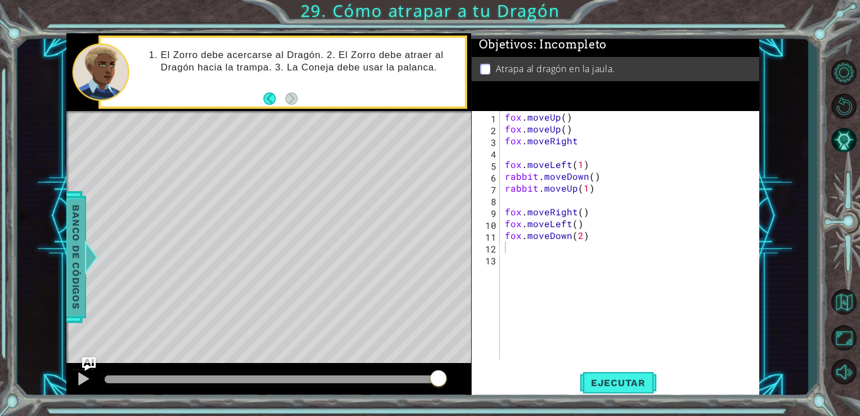
click at [79, 254] on span "Banco de códigos" at bounding box center [76, 256] width 18 height 117
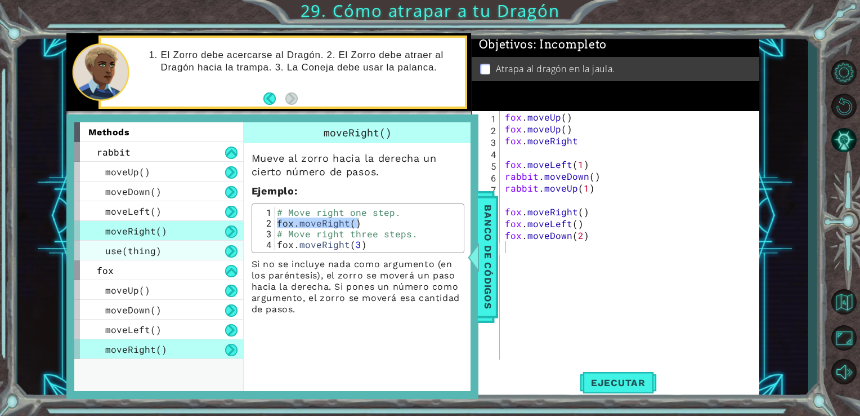
click at [219, 249] on div "use(thing)" at bounding box center [158, 250] width 169 height 20
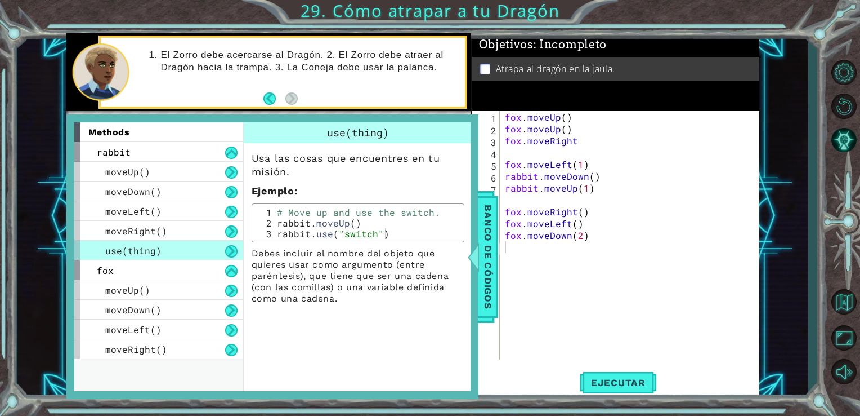
type textarea "rabbit.use("switch")"
drag, startPoint x: 275, startPoint y: 233, endPoint x: 401, endPoint y: 236, distance: 126.1
click at [401, 236] on div "# Move up and use the switch. rabbit . moveUp ( ) rabbit . use ( "switch" )" at bounding box center [368, 233] width 186 height 53
click at [518, 245] on div "fox . moveUp ( ) fox . moveUp ( ) fox . moveRight fox . moveLeft ( 1 ) rabbit .…" at bounding box center [633, 247] width 260 height 272
paste textarea "rabbit.use("switch")"
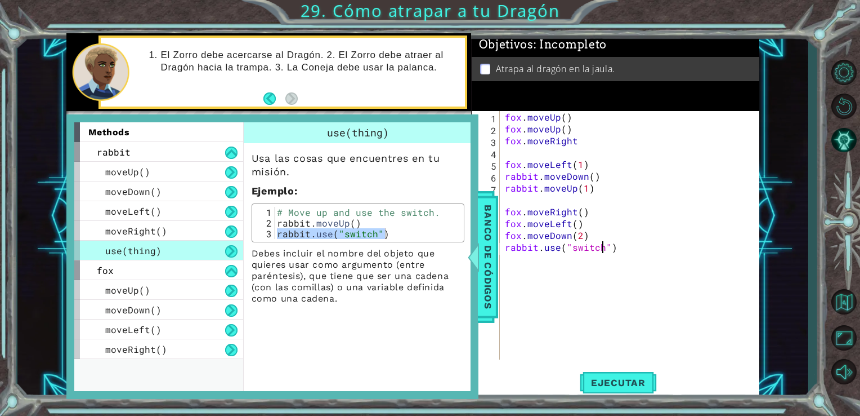
click at [600, 249] on div "fox . moveUp ( ) fox . moveUp ( ) fox . moveRight fox . moveLeft ( 1 ) rabbit .…" at bounding box center [633, 247] width 260 height 272
click at [601, 260] on div "" leve" Toca enter" at bounding box center [662, 274] width 213 height 41
type textarea "rabbit.use("lever")"
click at [479, 260] on div at bounding box center [473, 257] width 14 height 34
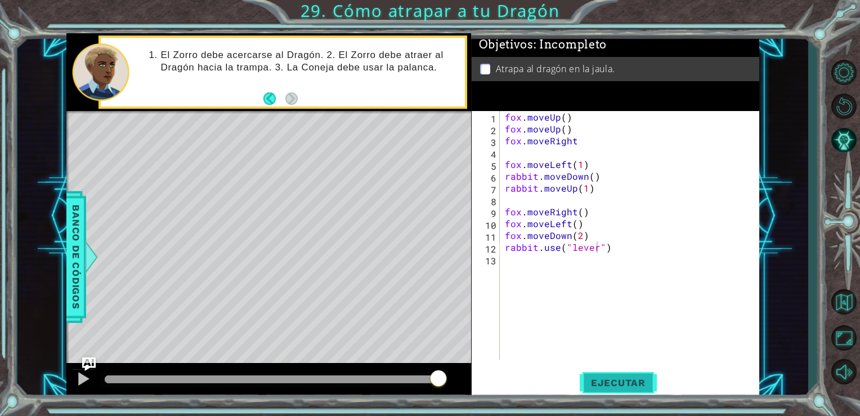
click at [610, 386] on span "Ejecutar" at bounding box center [618, 382] width 77 height 11
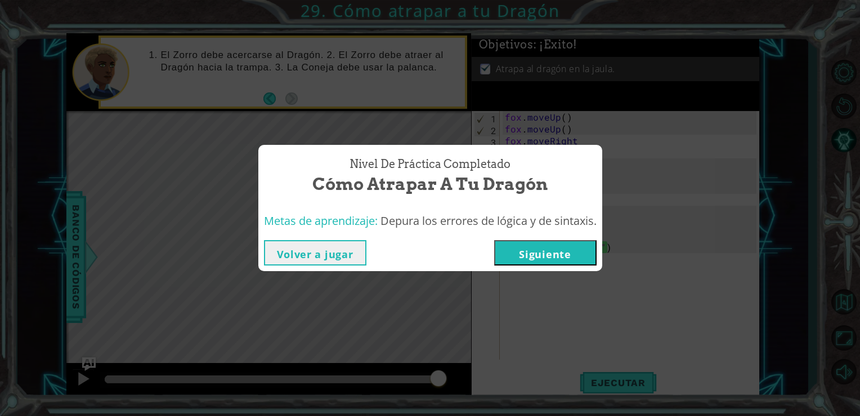
click at [560, 262] on button "Siguiente" at bounding box center [545, 252] width 102 height 25
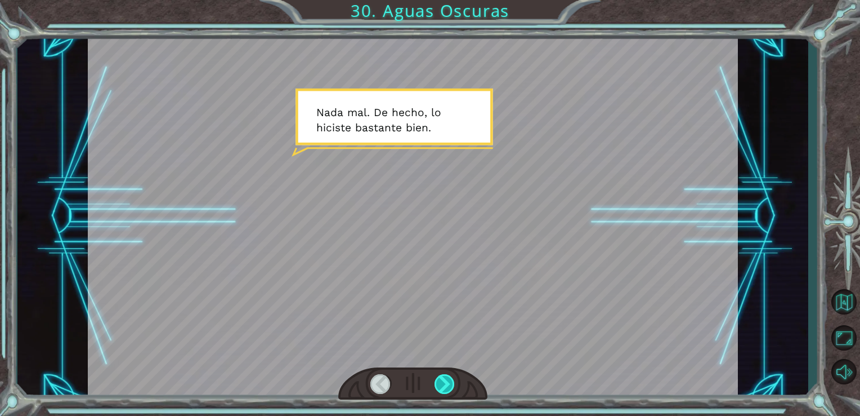
click at [445, 382] on div at bounding box center [445, 384] width 21 height 20
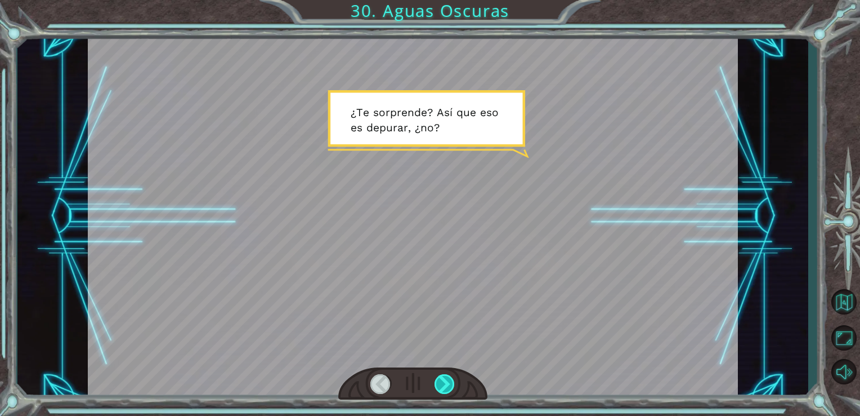
click at [445, 382] on div at bounding box center [445, 384] width 21 height 20
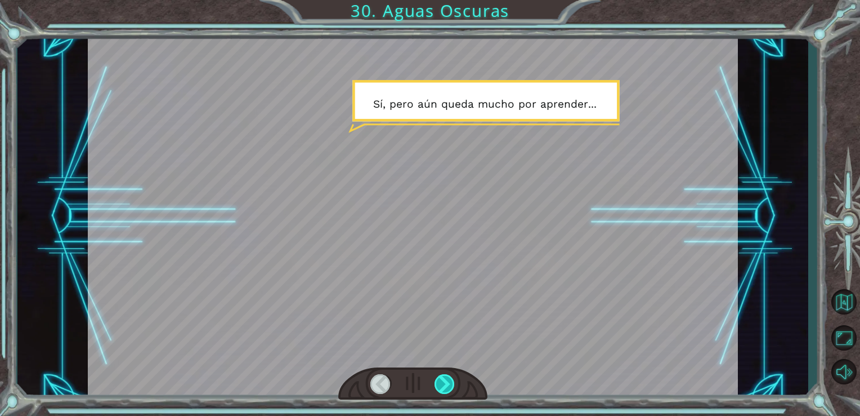
click at [445, 382] on div at bounding box center [445, 384] width 21 height 20
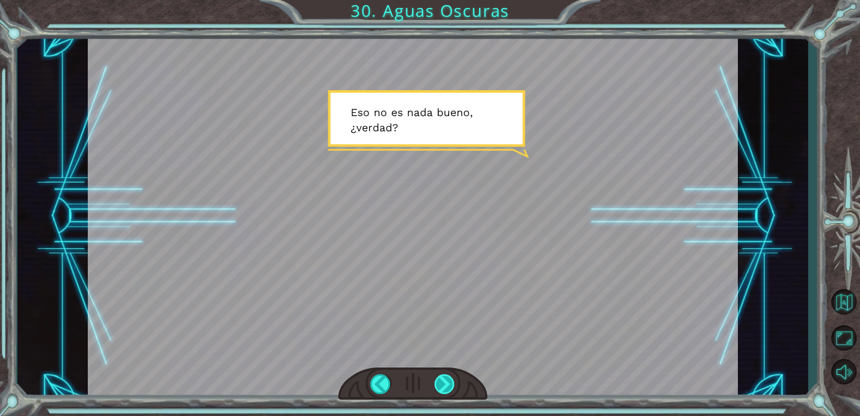
click at [445, 382] on div at bounding box center [445, 384] width 21 height 20
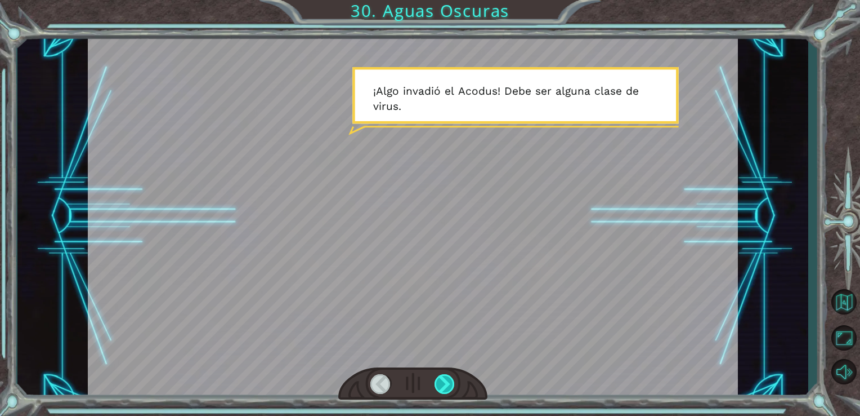
click at [445, 382] on div at bounding box center [445, 384] width 21 height 20
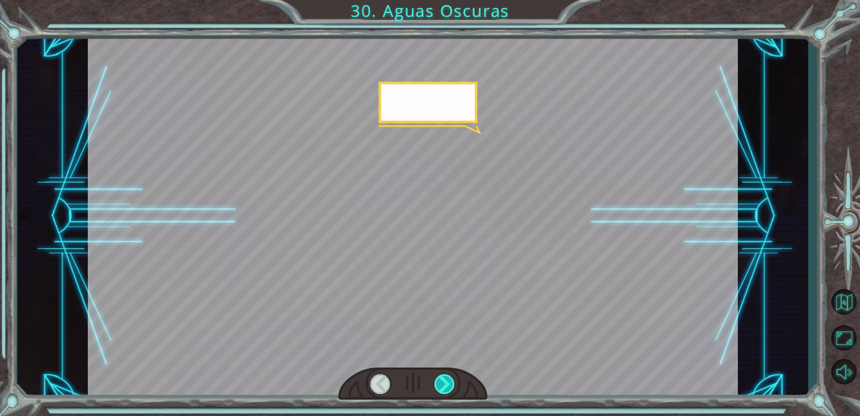
click at [445, 382] on div at bounding box center [445, 384] width 21 height 20
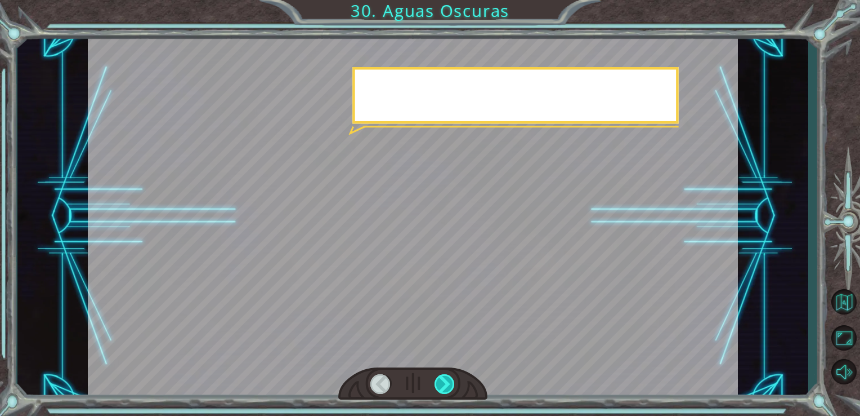
click at [445, 382] on div at bounding box center [445, 384] width 21 height 20
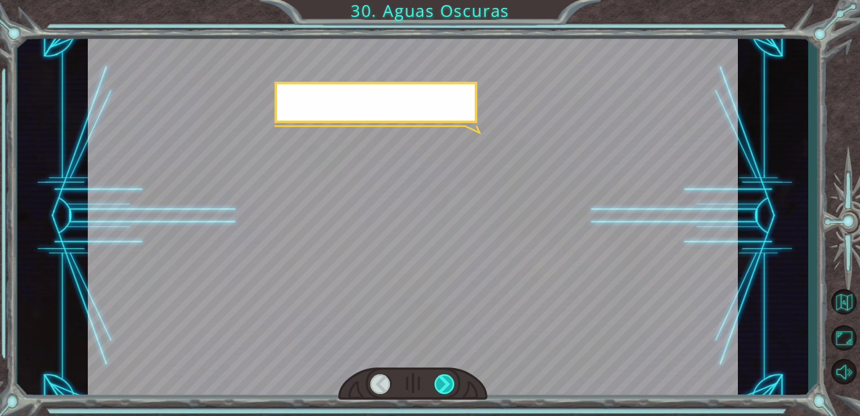
click at [445, 382] on div at bounding box center [445, 384] width 21 height 20
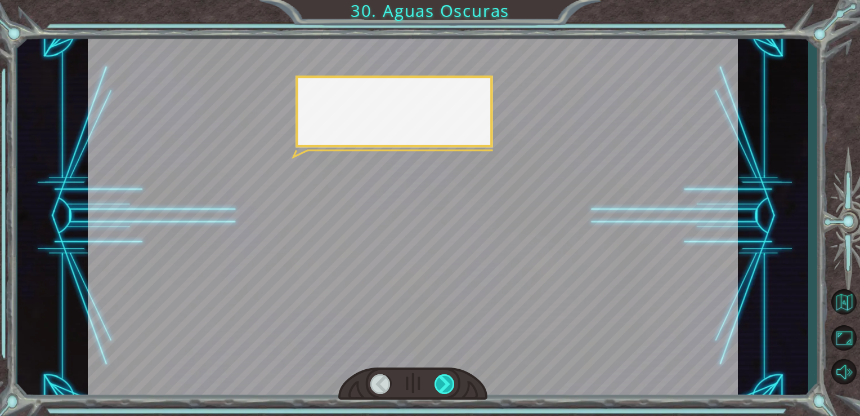
click at [445, 382] on div at bounding box center [445, 384] width 21 height 20
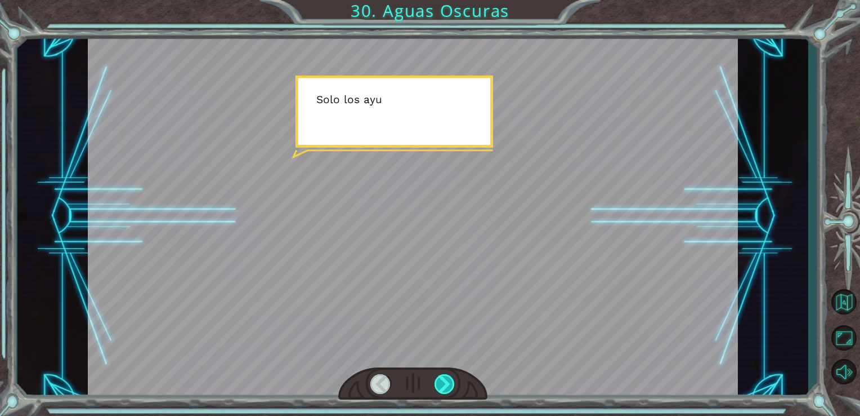
click at [445, 382] on div at bounding box center [445, 384] width 21 height 20
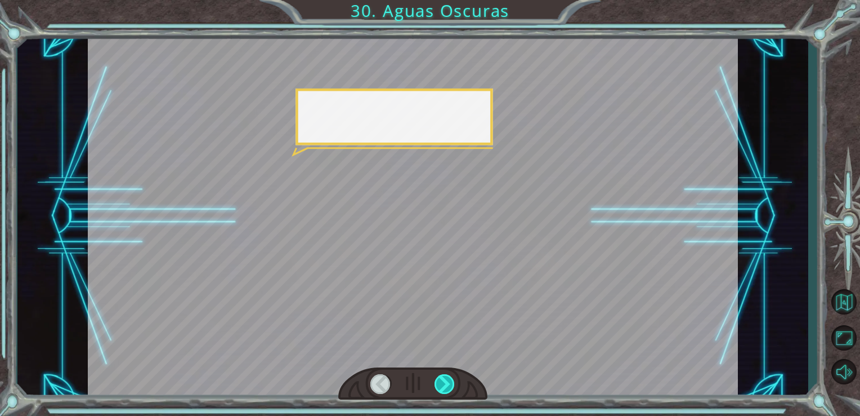
click at [445, 382] on div at bounding box center [445, 384] width 21 height 20
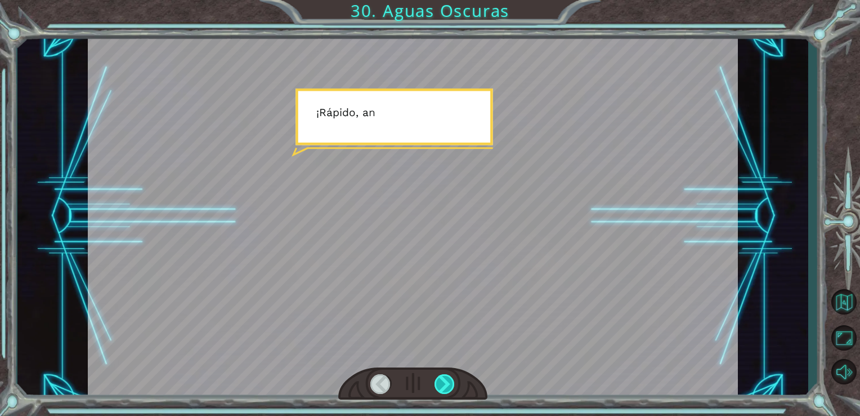
click at [445, 382] on div at bounding box center [445, 384] width 21 height 20
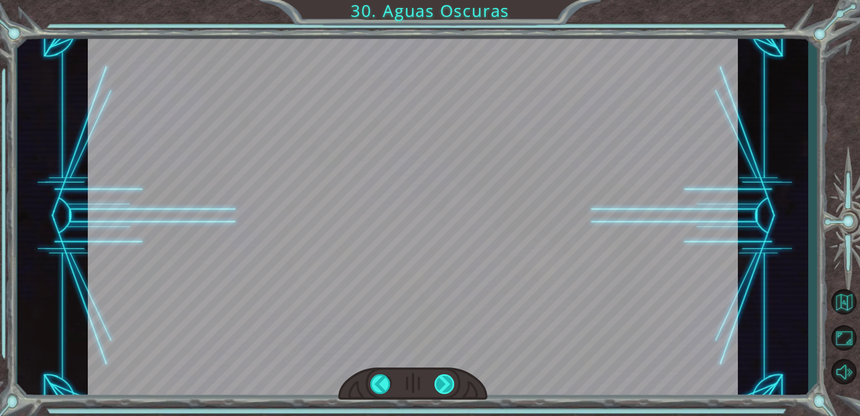
click at [445, 382] on div at bounding box center [445, 384] width 21 height 20
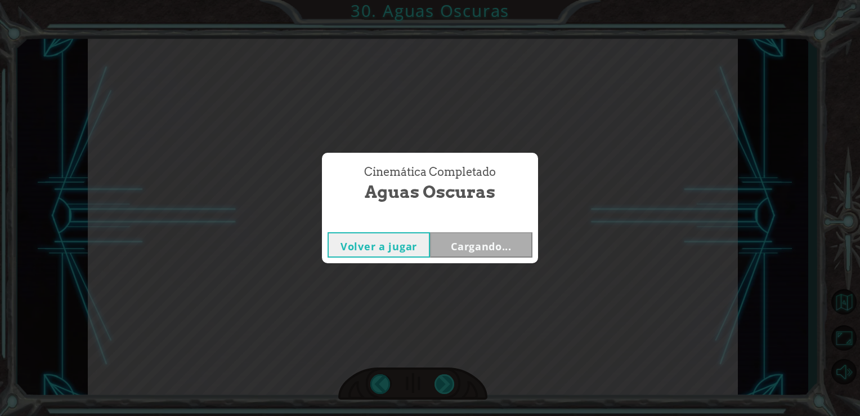
click at [445, 382] on div "Cinemática Completado Aguas Oscuras Volver a jugar Cargando..." at bounding box center [430, 208] width 860 height 416
drag, startPoint x: 445, startPoint y: 382, endPoint x: 582, endPoint y: 327, distance: 147.3
click at [582, 327] on div "Cinemática Completado Aguas Oscuras Volver a jugar Siguiente" at bounding box center [430, 208] width 860 height 416
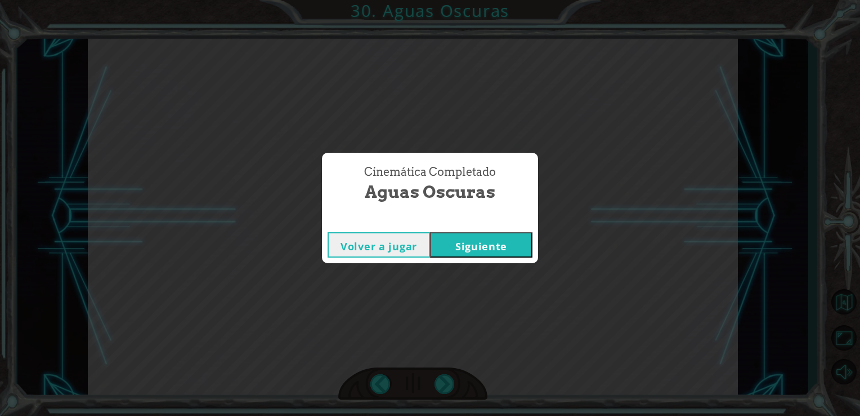
click at [448, 242] on button "Siguiente" at bounding box center [481, 244] width 102 height 25
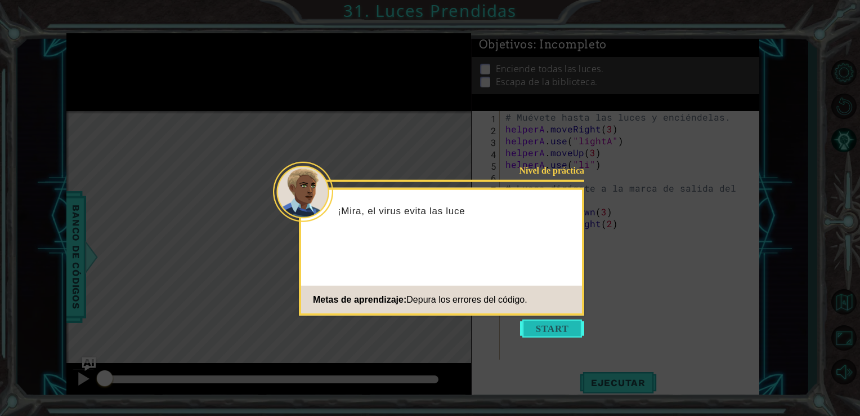
click at [540, 330] on button "Start" at bounding box center [552, 328] width 64 height 18
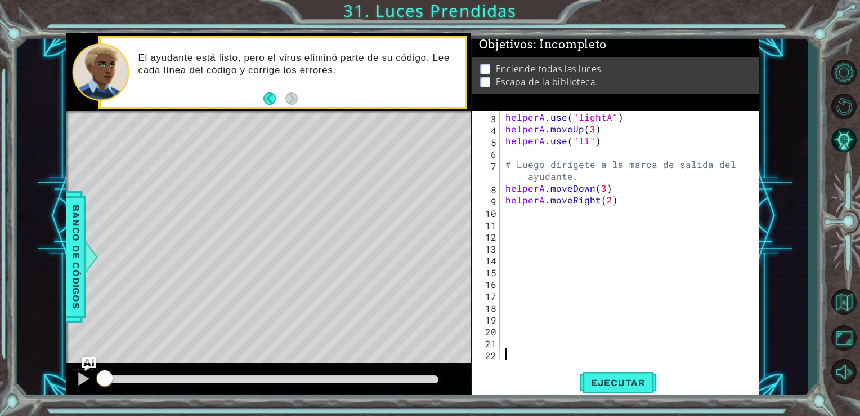
scroll to position [11, 0]
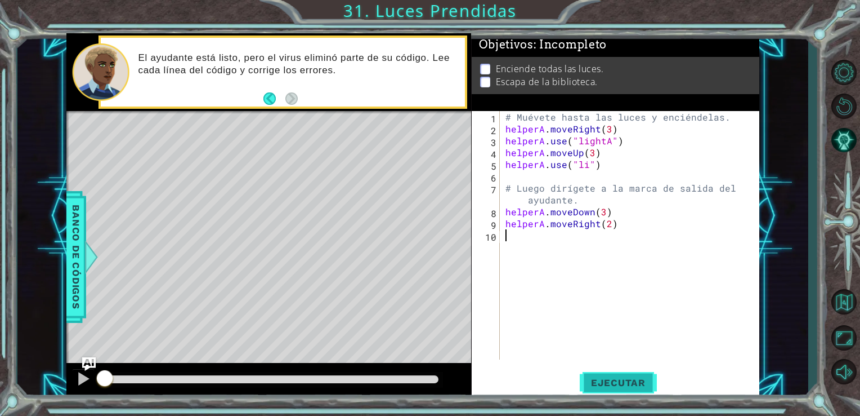
click at [635, 379] on span "Ejecutar" at bounding box center [618, 382] width 77 height 11
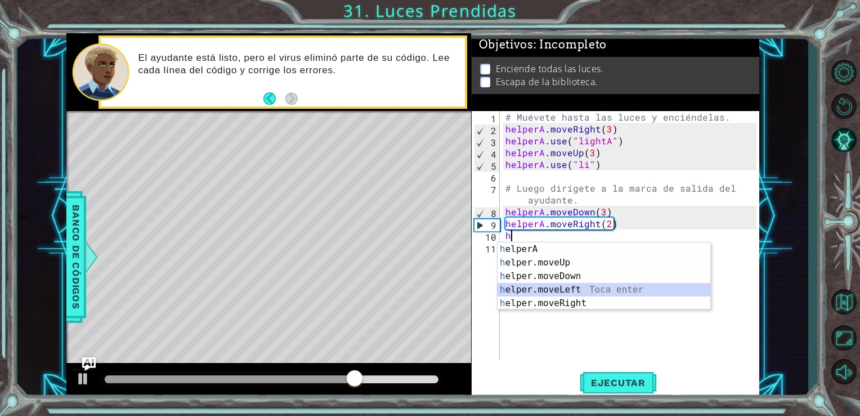
click at [588, 291] on div "h elperA Toca enter h elper.moveUp Toca enter h elper.moveDown Toca enter h elp…" at bounding box center [604, 289] width 213 height 95
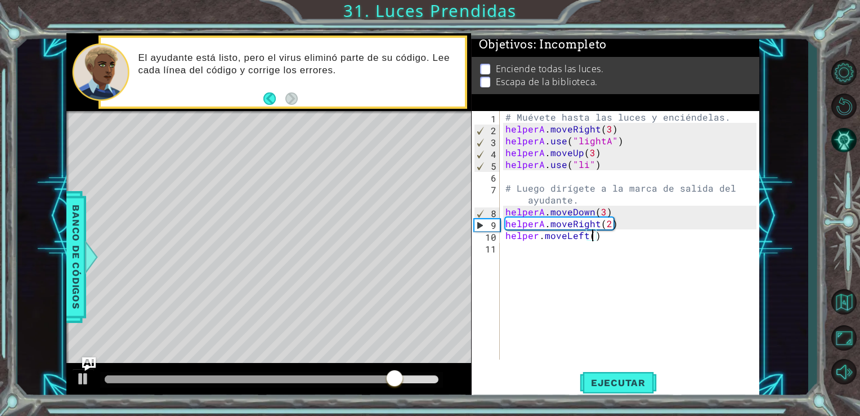
type textarea "helper.moveLeft(2)"
click at [533, 257] on div "# Muévete hasta las luces y enciéndelas. helperA . moveRight ( 3 ) helperA . us…" at bounding box center [633, 247] width 260 height 272
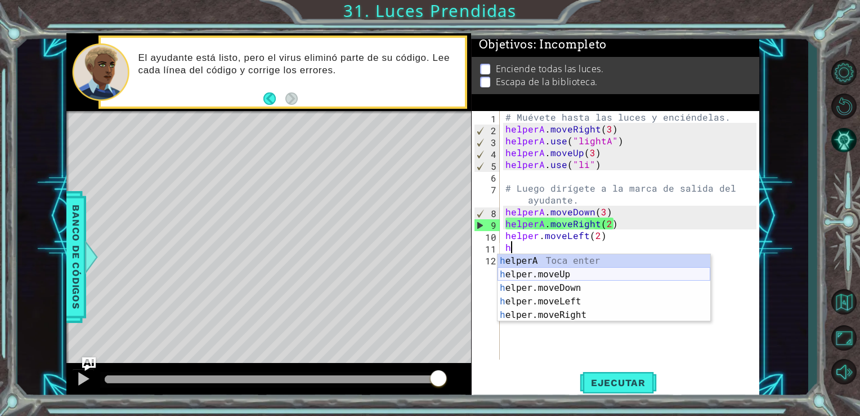
click at [553, 271] on div "h elperA Toca enter h elper.moveUp Toca enter h elper.moveDown Toca enter h elp…" at bounding box center [604, 301] width 213 height 95
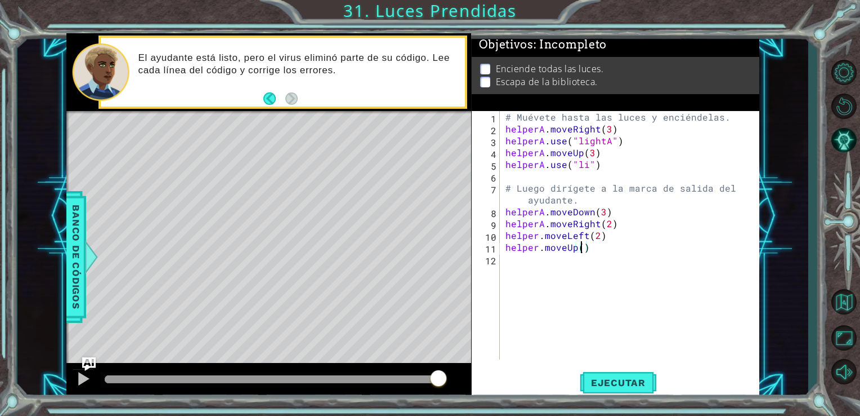
type textarea "helper.moveUp(3)"
click at [513, 265] on div "# Muévete hasta las luces y enciéndelas. helperA . moveRight ( 3 ) helperA . us…" at bounding box center [633, 247] width 260 height 272
click at [607, 370] on button "Ejecutar" at bounding box center [618, 382] width 77 height 29
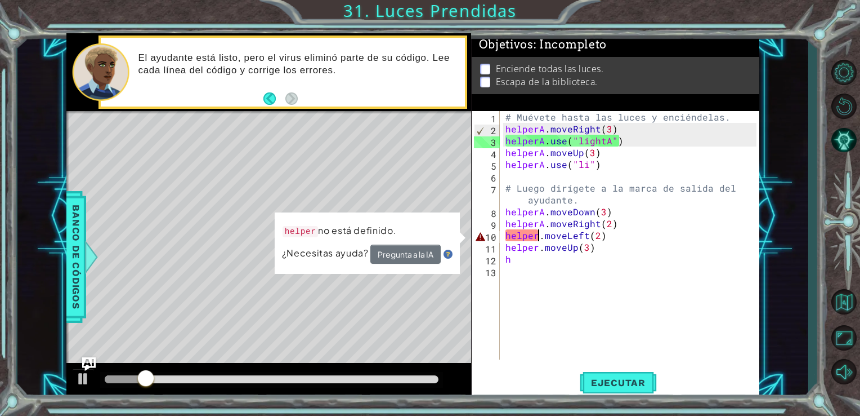
click at [540, 236] on div "# Muévete hasta las luces y enciéndelas. helperA . moveRight ( 3 ) helperA . us…" at bounding box center [633, 247] width 260 height 272
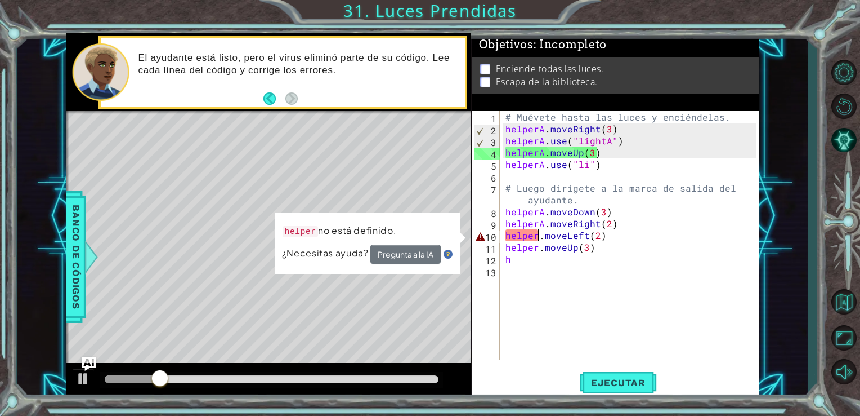
scroll to position [0, 2]
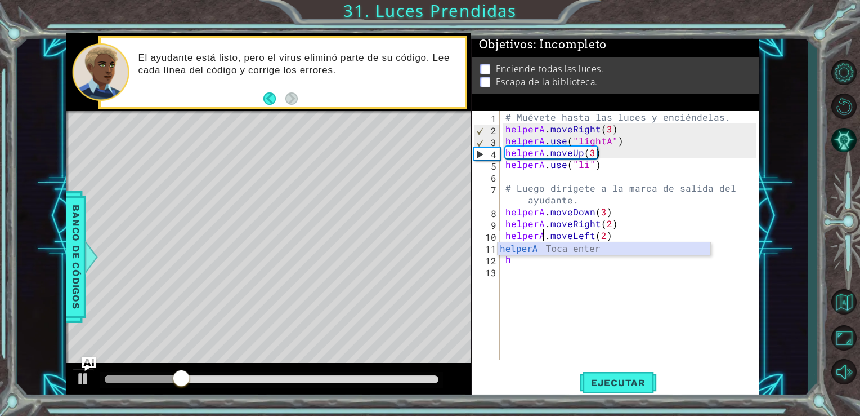
click at [540, 249] on div "helperA Toca enter" at bounding box center [604, 262] width 213 height 41
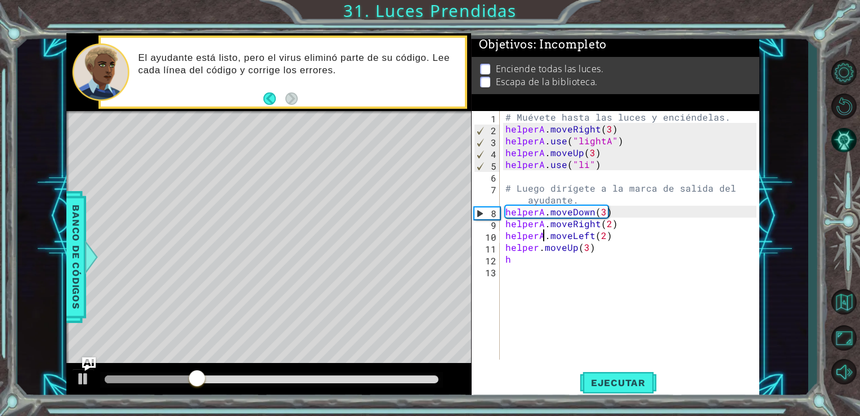
click at [538, 247] on div "# Muévete hasta las luces y enciéndelas. helperA . moveRight ( 3 ) helperA . us…" at bounding box center [633, 247] width 260 height 272
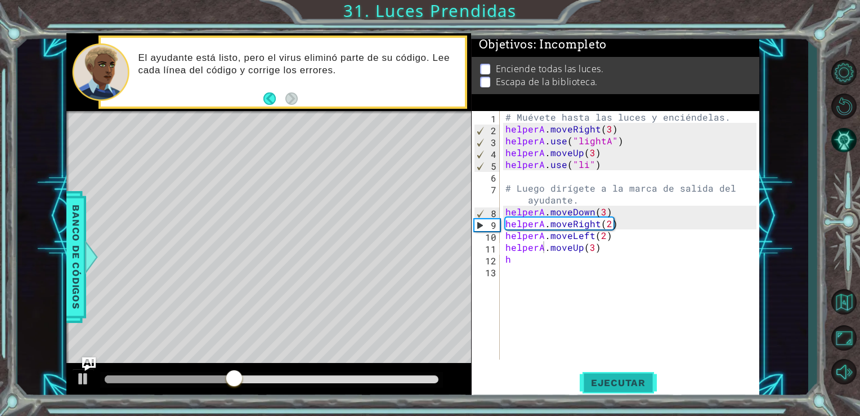
click at [608, 379] on span "Ejecutar" at bounding box center [618, 382] width 77 height 11
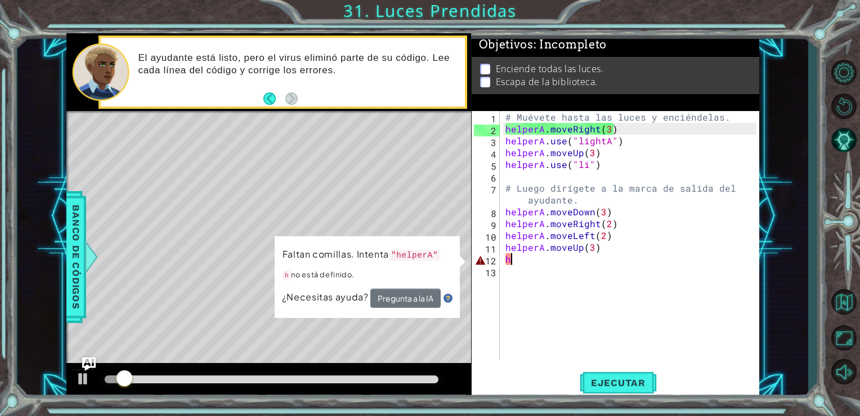
click at [557, 260] on div "# Muévete hasta las luces y enciéndelas. helperA . moveRight ( 3 ) helperA . us…" at bounding box center [633, 247] width 260 height 272
type textarea "h"
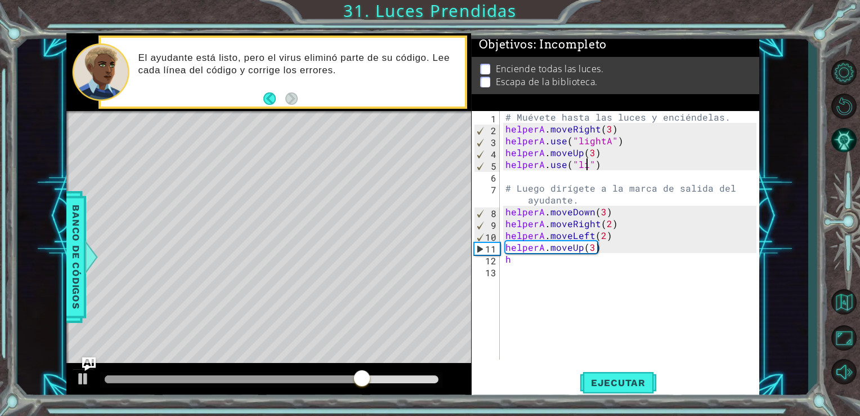
click at [586, 166] on div "# Muévete hasta las luces y enciéndelas. helperA . moveRight ( 3 ) helperA . us…" at bounding box center [633, 247] width 260 height 272
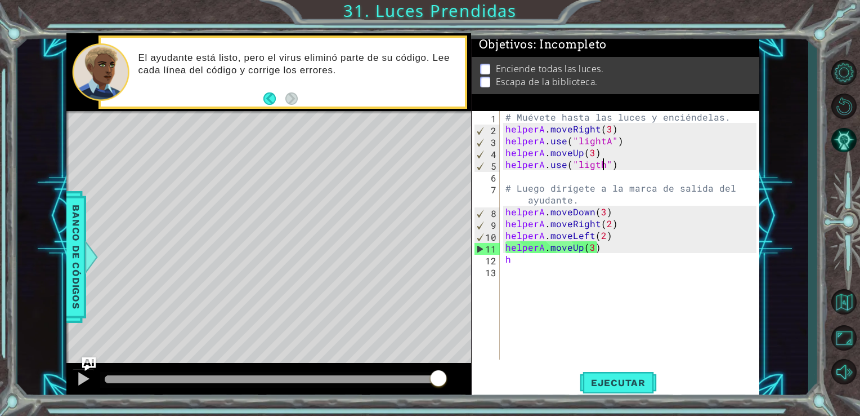
scroll to position [0, 6]
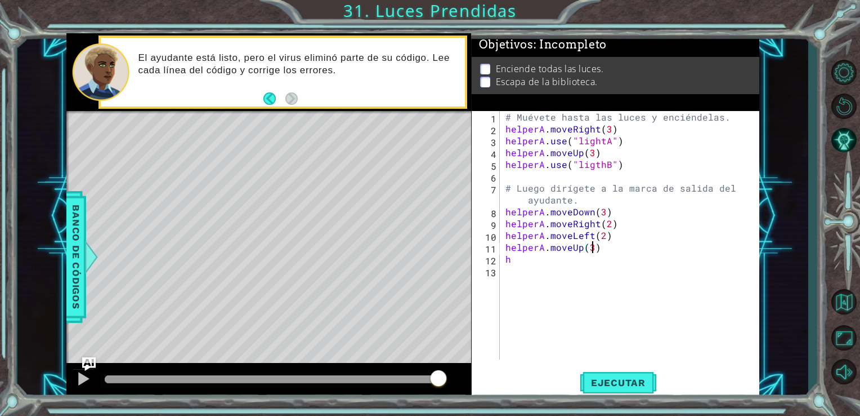
click at [592, 251] on div "# Muévete hasta las luces y enciéndelas. helperA . moveRight ( 3 ) helperA . us…" at bounding box center [633, 247] width 260 height 272
type textarea "helperA.moveUp(2)"
click at [565, 265] on div "# Muévete hasta las luces y enciéndelas. helperA . moveRight ( 3 ) helperA . us…" at bounding box center [633, 247] width 260 height 272
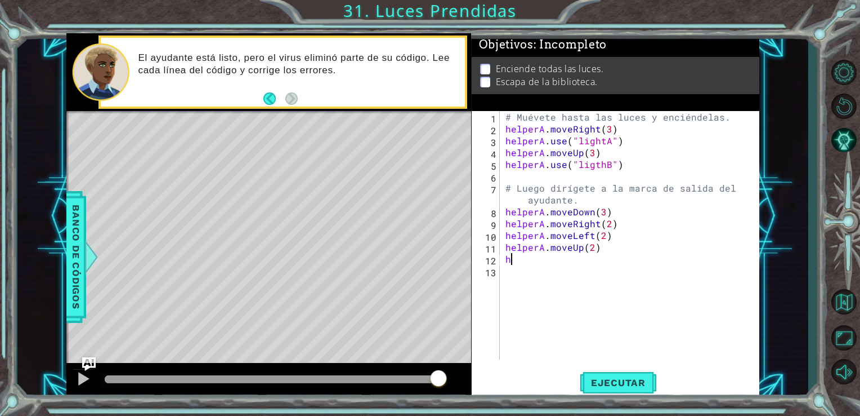
click at [539, 254] on div "# Muévete hasta las luces y enciéndelas. helperA . moveRight ( 3 ) helperA . us…" at bounding box center [633, 247] width 260 height 272
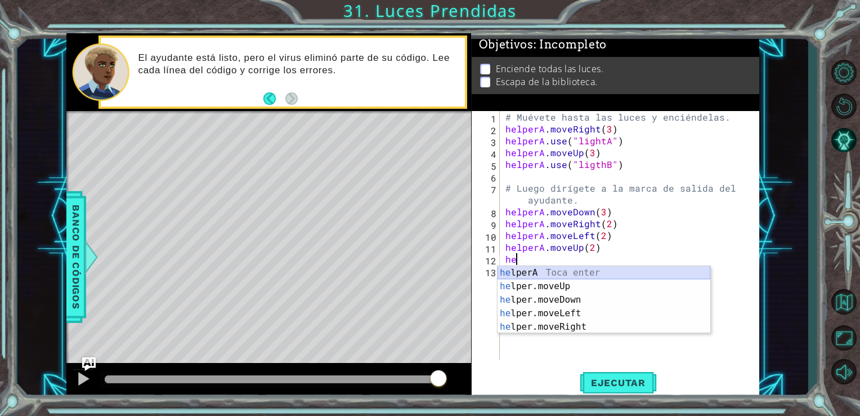
click at [547, 274] on div "he lperA Toca enter he lper.moveUp Toca enter he lper.moveDown Toca enter he lp…" at bounding box center [604, 313] width 213 height 95
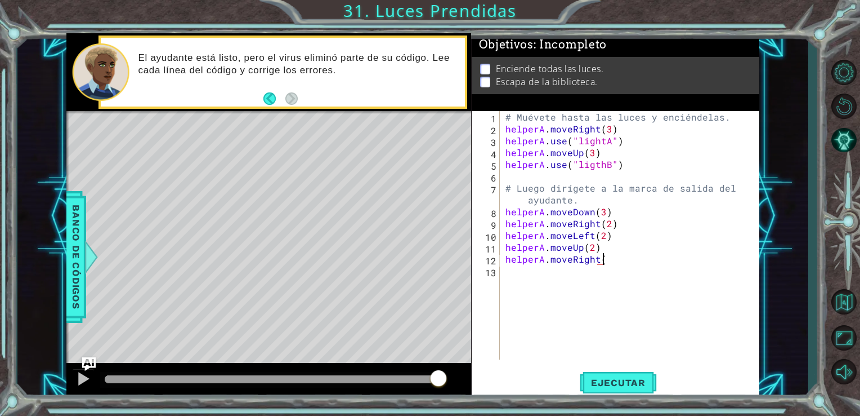
scroll to position [0, 6]
click at [610, 375] on button "Ejecutar" at bounding box center [618, 382] width 77 height 29
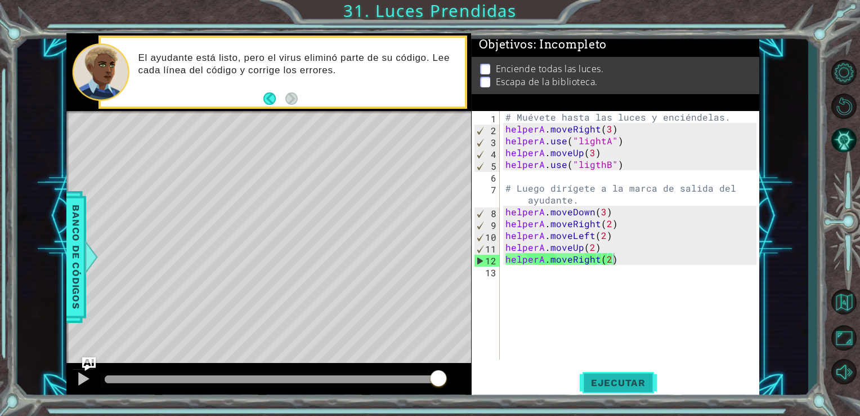
click at [601, 377] on span "Ejecutar" at bounding box center [618, 382] width 77 height 11
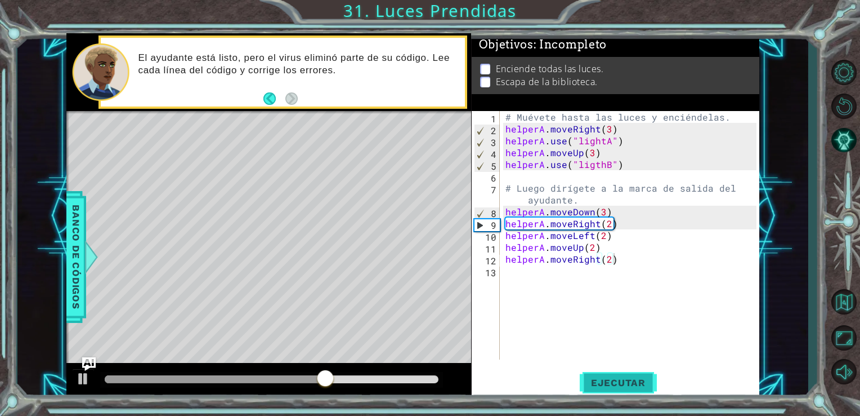
click at [599, 378] on span "Ejecutar" at bounding box center [618, 382] width 77 height 11
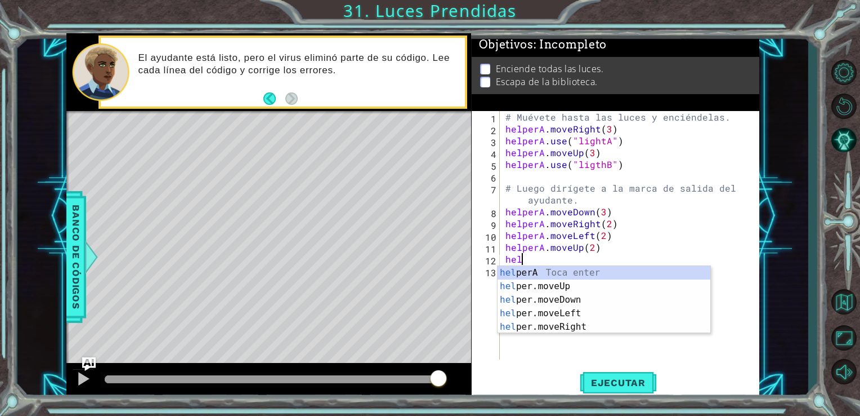
scroll to position [0, 0]
type textarea "h"
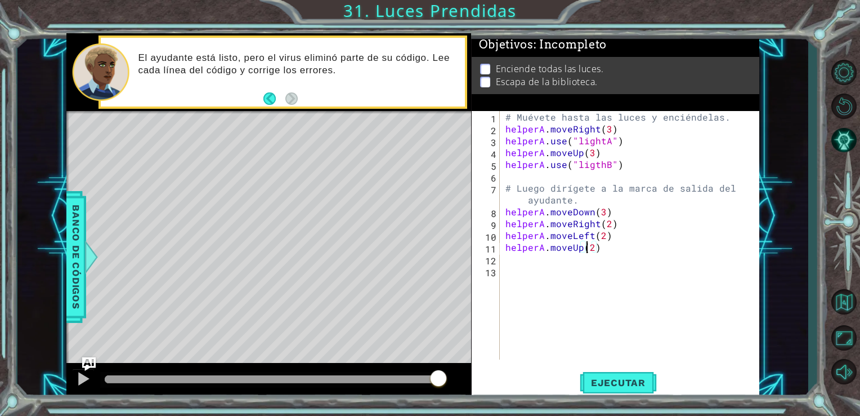
click at [589, 245] on div "# Muévete hasta las luces y enciéndelas. helperA . moveRight ( 3 ) helperA . us…" at bounding box center [633, 247] width 260 height 272
click at [590, 249] on div "# Muévete hasta las luces y enciéndelas. helperA . moveRight ( 3 ) helperA . us…" at bounding box center [633, 247] width 260 height 272
type textarea "helperA.moveUp(3)"
click at [604, 390] on button "Ejecutar" at bounding box center [618, 382] width 77 height 29
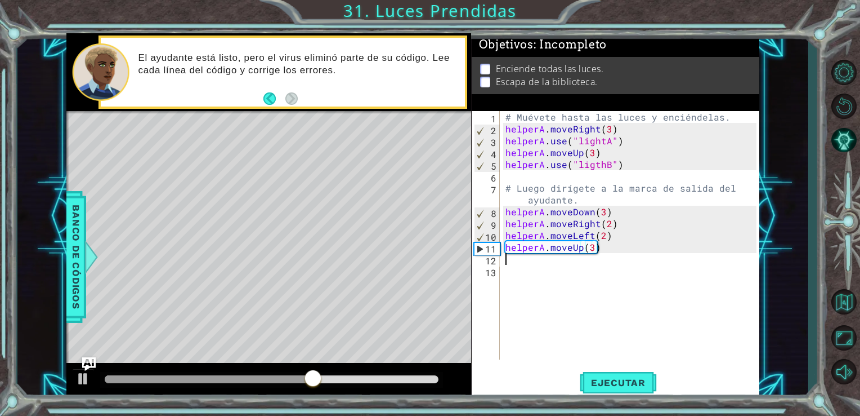
click at [516, 262] on div "# Muévete hasta las luces y enciéndelas. helperA . moveRight ( 3 ) helperA . us…" at bounding box center [633, 247] width 260 height 272
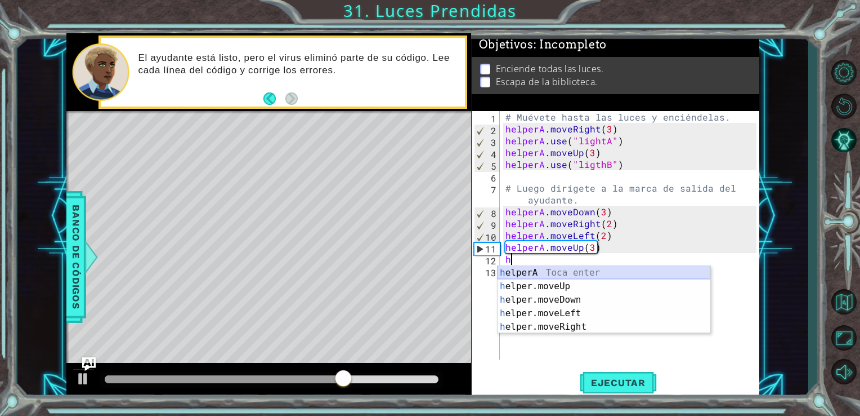
click at [546, 266] on div "h elperA Toca enter h elper.moveUp Toca enter h elper.moveDown Toca enter h elp…" at bounding box center [604, 313] width 213 height 95
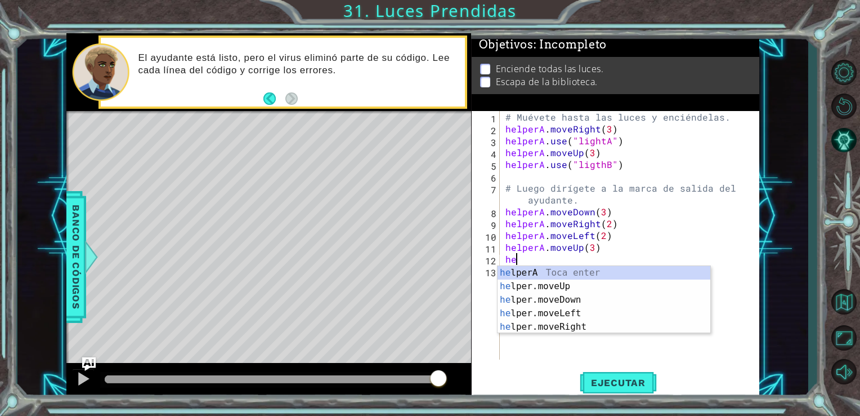
type textarea "h"
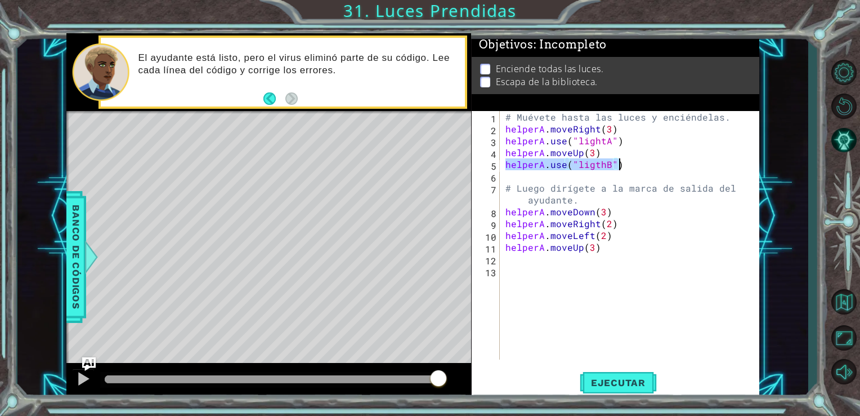
drag, startPoint x: 503, startPoint y: 163, endPoint x: 628, endPoint y: 168, distance: 124.5
click at [628, 168] on div "# Muévete hasta las luces y enciéndelas. helperA . moveRight ( 3 ) helperA . us…" at bounding box center [633, 247] width 260 height 272
type textarea "helperA.use("ligthB")"
click at [510, 269] on div "# Muévete hasta las luces y enciéndelas. helperA . moveRight ( 3 ) helperA . us…" at bounding box center [633, 247] width 260 height 272
click at [508, 262] on div "# Muévete hasta las luces y enciéndelas. helperA . moveRight ( 3 ) helperA . us…" at bounding box center [633, 247] width 260 height 272
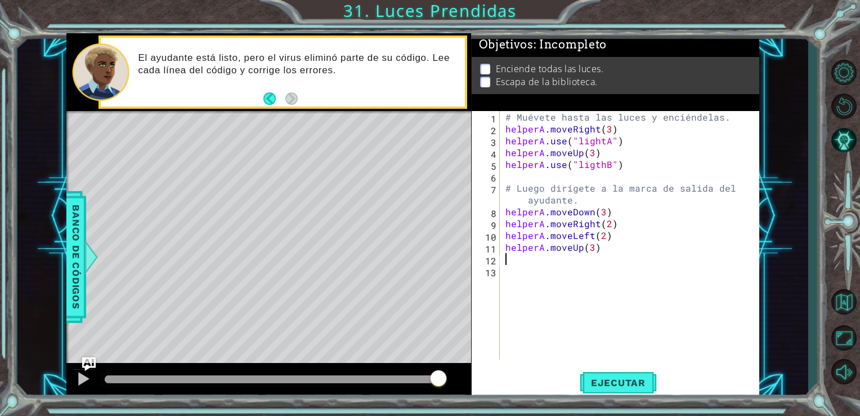
paste textarea "helperA.use("ligthB")"
type textarea "helperA.use("ligthB")"
click at [632, 376] on button "Ejecutar" at bounding box center [618, 382] width 77 height 29
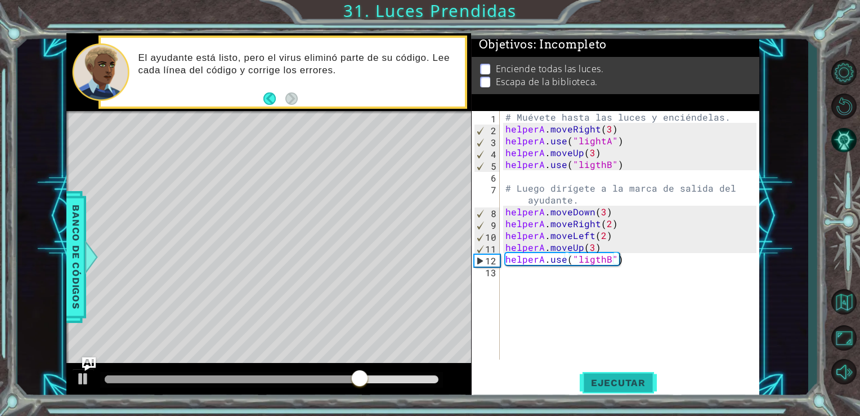
click at [608, 383] on span "Ejecutar" at bounding box center [618, 382] width 77 height 11
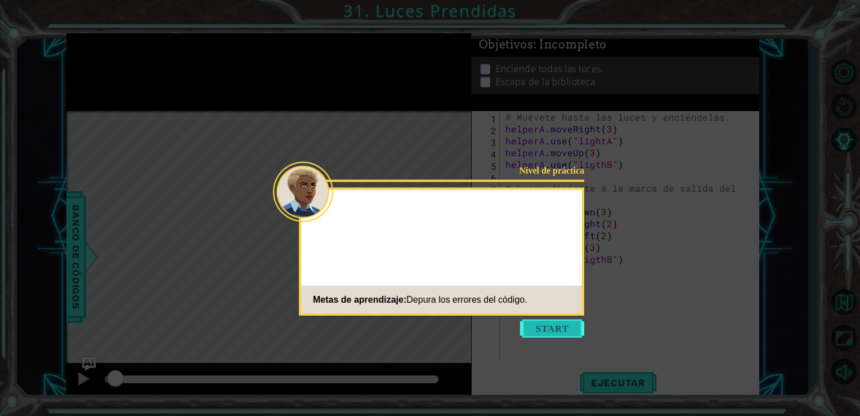
click at [535, 323] on button "Start" at bounding box center [552, 328] width 64 height 18
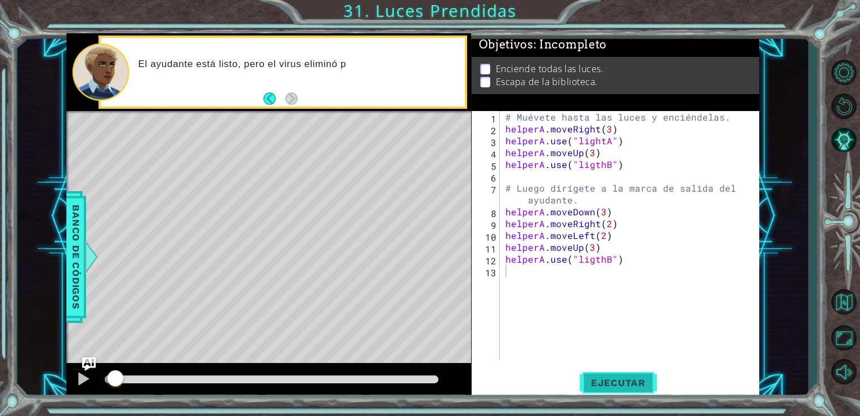
click at [596, 388] on button "Ejecutar" at bounding box center [618, 382] width 77 height 29
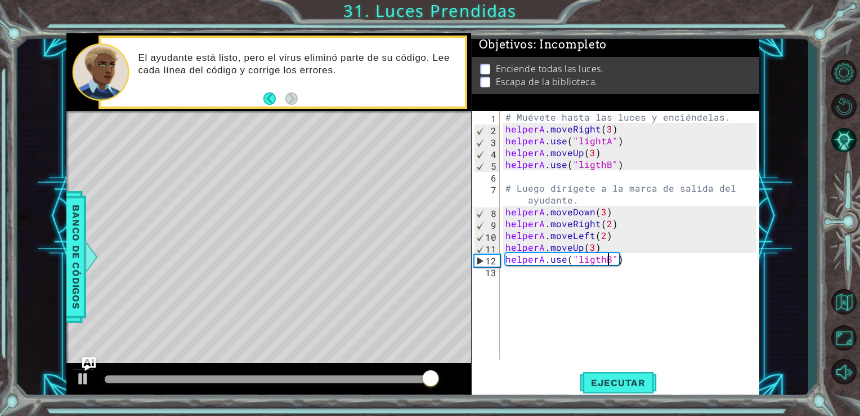
click at [607, 258] on div "# Muévete hasta las luces y enciéndelas. helperA . moveRight ( 3 ) helperA . us…" at bounding box center [633, 247] width 260 height 272
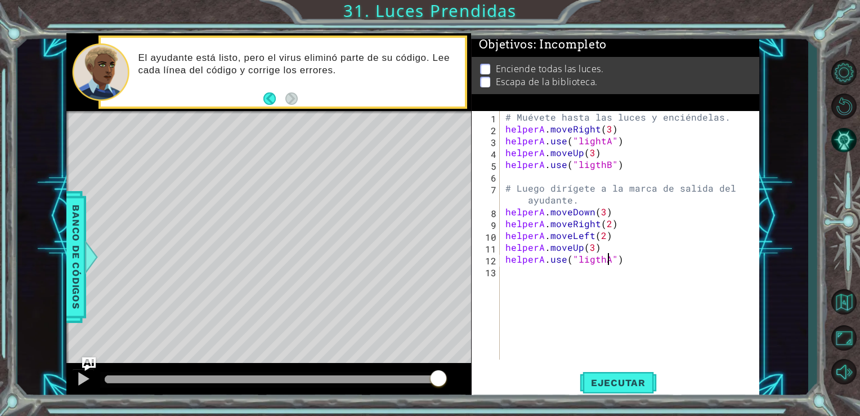
scroll to position [0, 6]
click at [624, 369] on button "Ejecutar" at bounding box center [618, 382] width 77 height 29
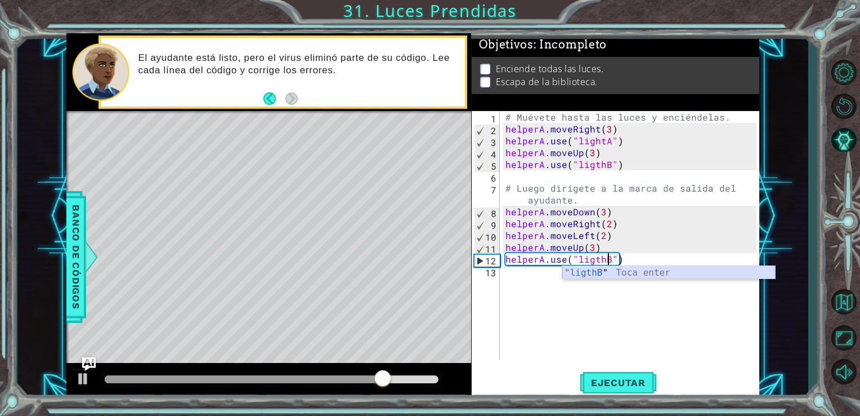
click at [600, 269] on div ""ligthB " Toca enter" at bounding box center [668, 286] width 213 height 41
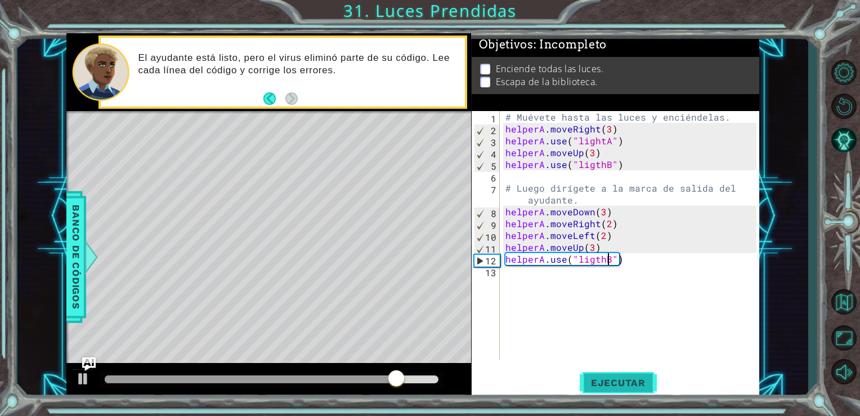
type textarea "helperA.use("ligthB")"
click at [614, 386] on span "Ejecutar" at bounding box center [618, 382] width 77 height 11
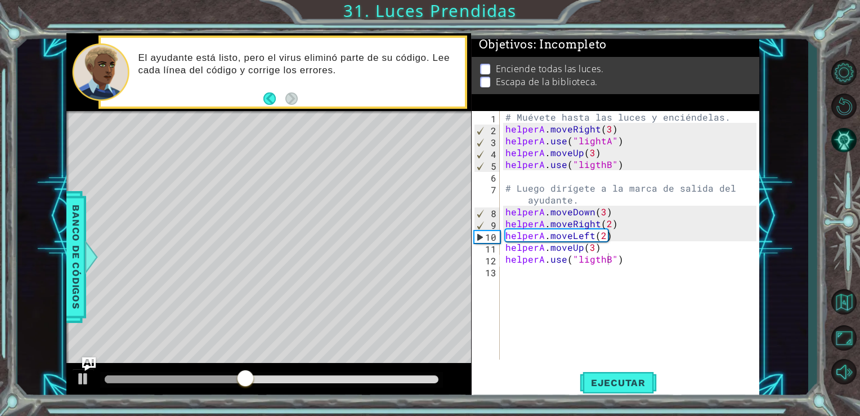
click at [352, 198] on div "Level Map" at bounding box center [326, 277] width 520 height 332
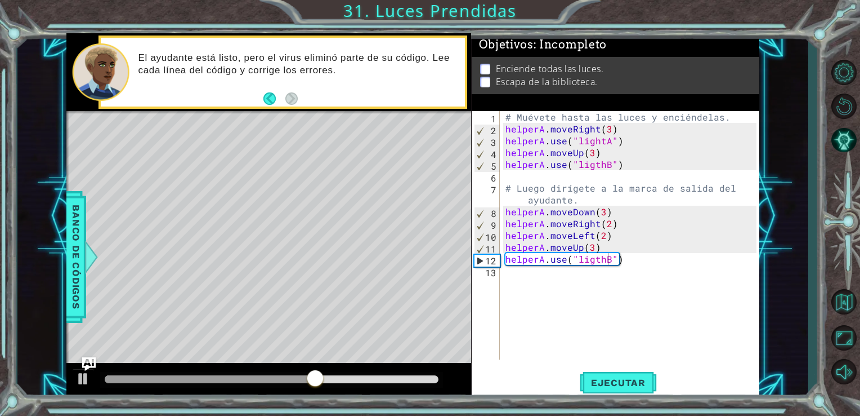
click at [287, 185] on div "Level Map" at bounding box center [326, 277] width 520 height 332
click at [537, 281] on div "# Muévete hasta las luces y enciéndelas. helperA . moveRight ( 3 ) helperA . us…" at bounding box center [633, 247] width 260 height 272
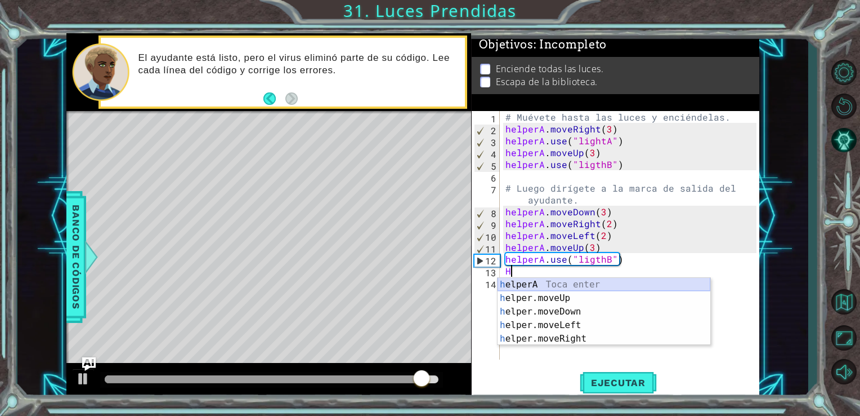
click at [547, 286] on div "h elperA Toca enter h elper.moveUp Toca enter h elper.moveDown Toca enter h elp…" at bounding box center [604, 325] width 213 height 95
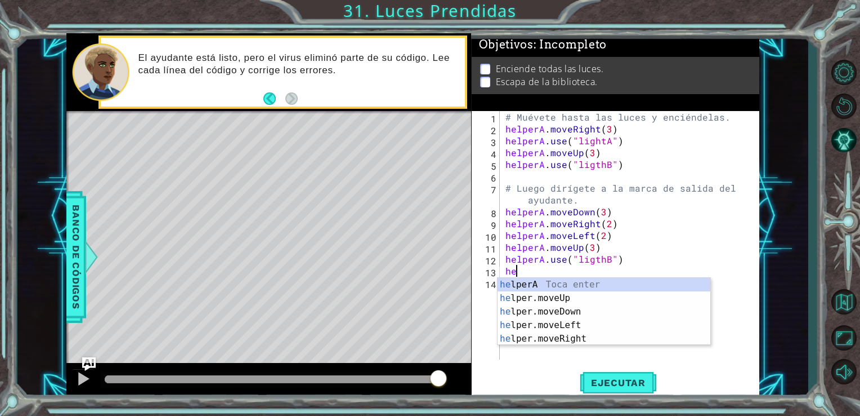
type textarea "h"
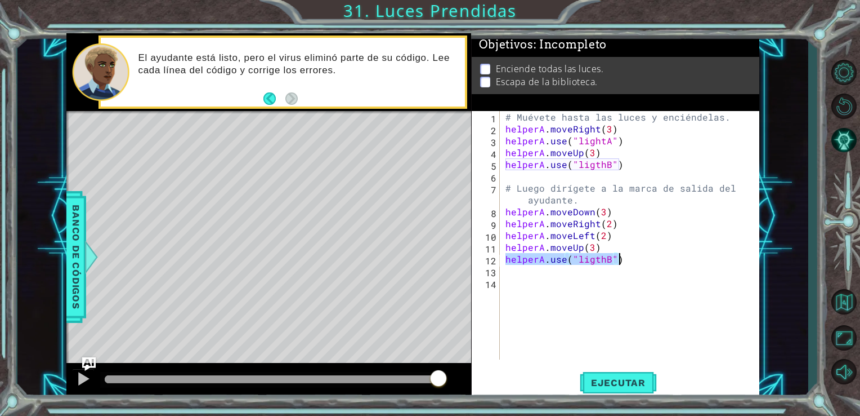
drag, startPoint x: 504, startPoint y: 258, endPoint x: 623, endPoint y: 256, distance: 118.8
click at [623, 256] on div "# Muévete hasta las luces y enciéndelas. helperA . moveRight ( 3 ) helperA . us…" at bounding box center [633, 247] width 260 height 272
type textarea "helperA.use("ligthB")"
click at [543, 283] on div "# Muévete hasta las luces y enciéndelas. helperA . moveRight ( 3 ) helperA . us…" at bounding box center [633, 247] width 260 height 272
click at [522, 274] on div "# Muévete hasta las luces y enciéndelas. helperA . moveRight ( 3 ) helperA . us…" at bounding box center [633, 247] width 260 height 272
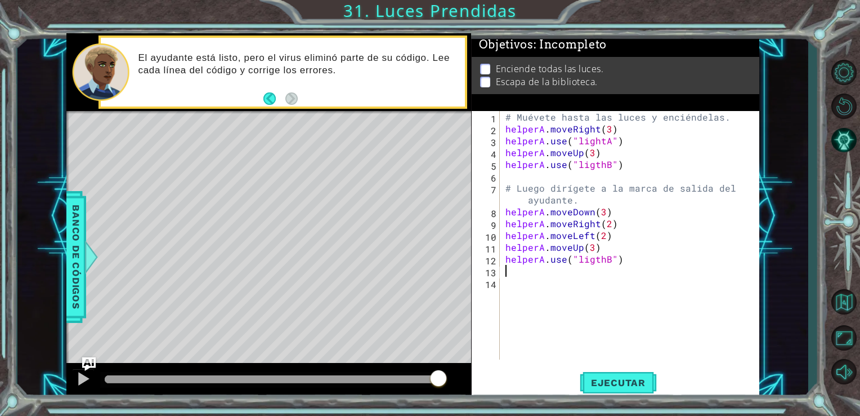
paste textarea "helperA.use("ligthB")"
type textarea "helperA.use("ligthB")"
click at [522, 288] on div "# Muévete hasta las luces y enciéndelas. helperA . moveRight ( 3 ) helperA . us…" at bounding box center [633, 247] width 260 height 272
paste textarea "helperA.use("ligthB")"
type textarea "helperA.use("ligthB")"
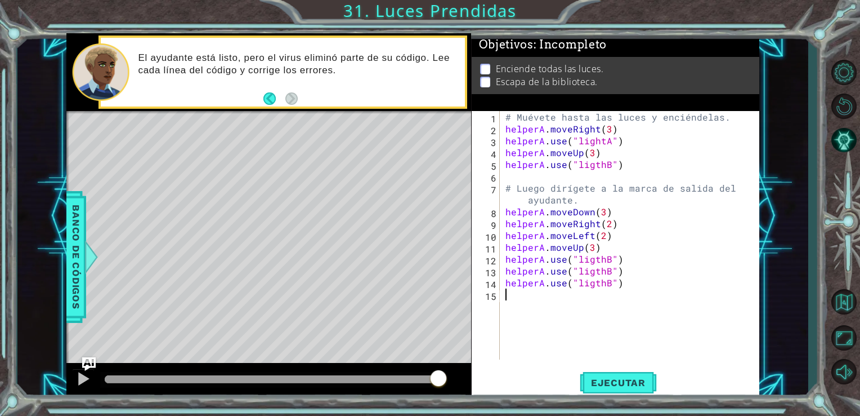
click at [518, 299] on div "# Muévete hasta las luces y enciéndelas. helperA . moveRight ( 3 ) helperA . us…" at bounding box center [633, 247] width 260 height 272
paste textarea "helperA.use("ligthB")"
click at [640, 377] on span "Ejecutar" at bounding box center [618, 382] width 77 height 11
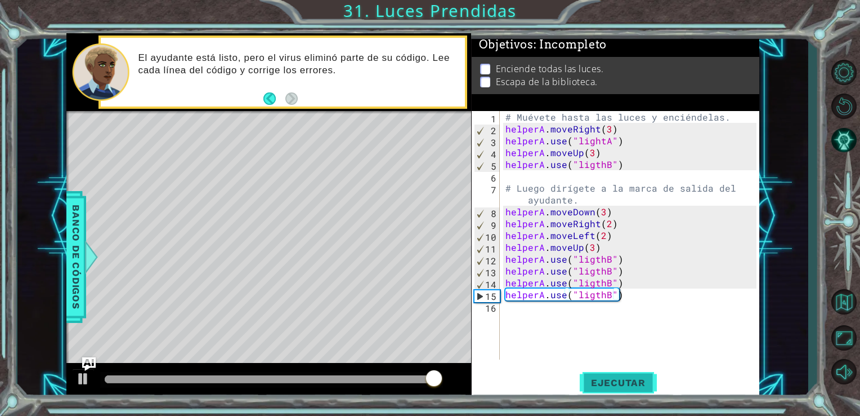
click at [613, 377] on span "Ejecutar" at bounding box center [618, 382] width 77 height 11
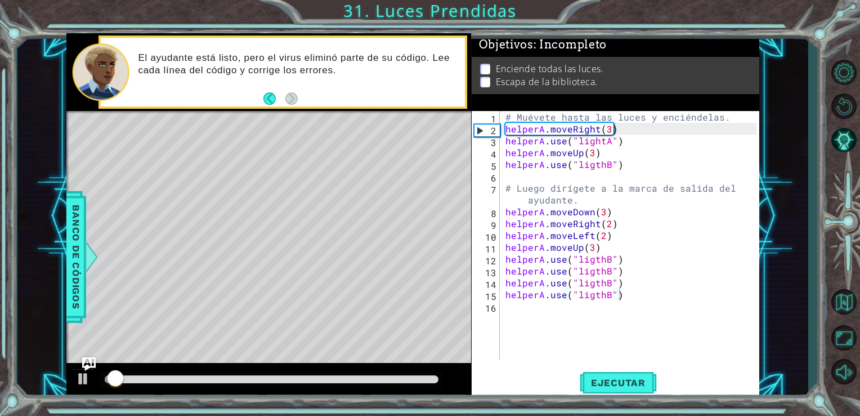
click at [333, 374] on div at bounding box center [271, 380] width 343 height 16
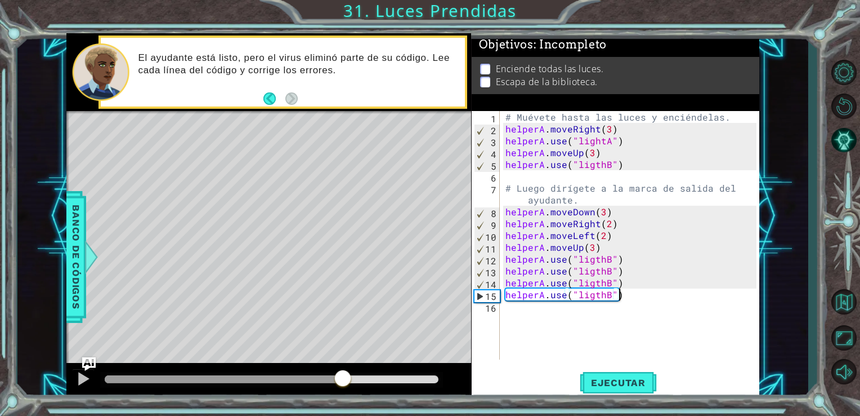
click at [343, 377] on div at bounding box center [272, 379] width 334 height 8
click at [280, 375] on div at bounding box center [271, 380] width 343 height 16
click at [263, 382] on div at bounding box center [224, 379] width 238 height 8
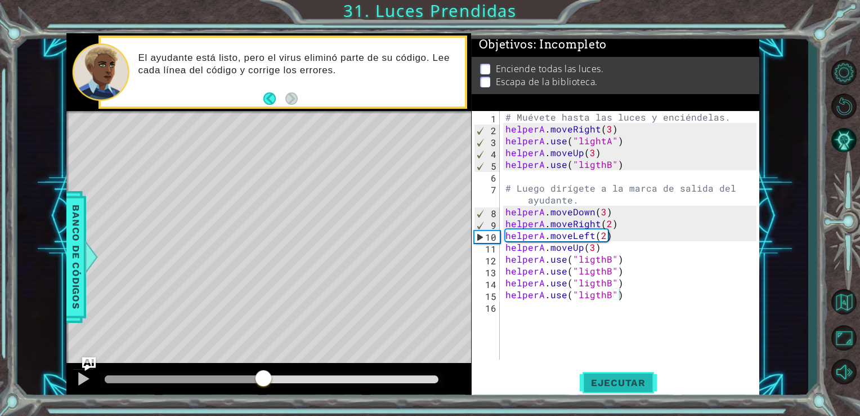
click at [609, 379] on span "Ejecutar" at bounding box center [618, 382] width 77 height 11
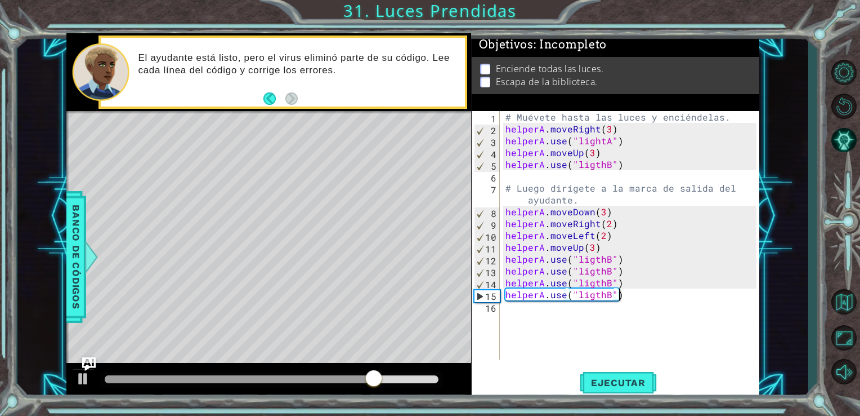
click at [579, 297] on div "# Muévete hasta las luces y enciéndelas. helperA . moveRight ( 3 ) helperA . us…" at bounding box center [633, 247] width 260 height 272
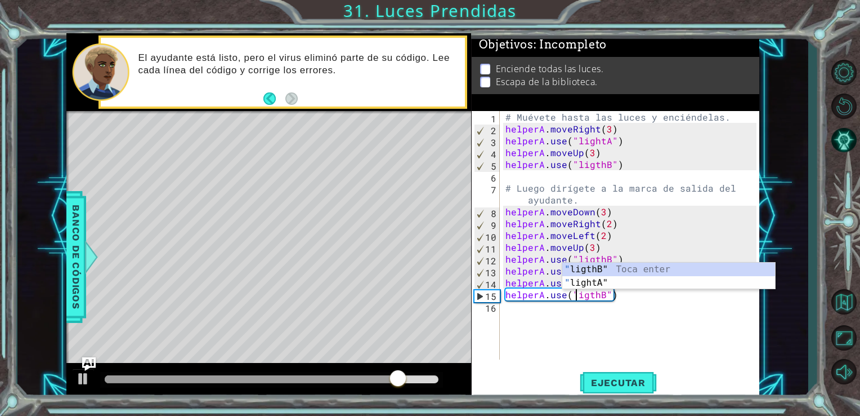
scroll to position [0, 5]
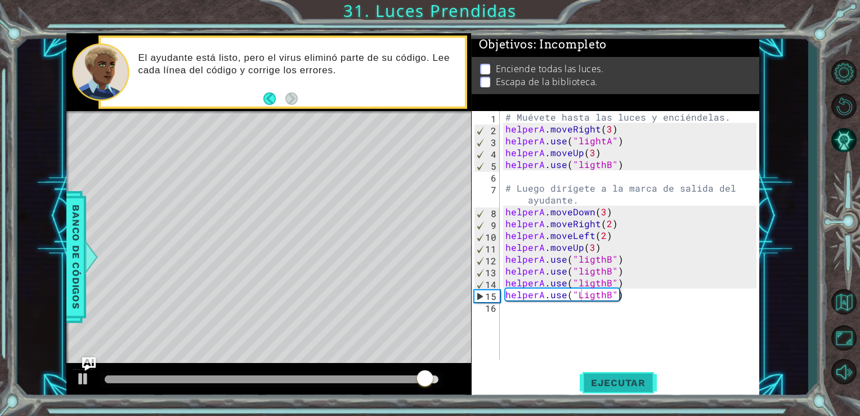
click at [611, 378] on span "Ejecutar" at bounding box center [618, 382] width 77 height 11
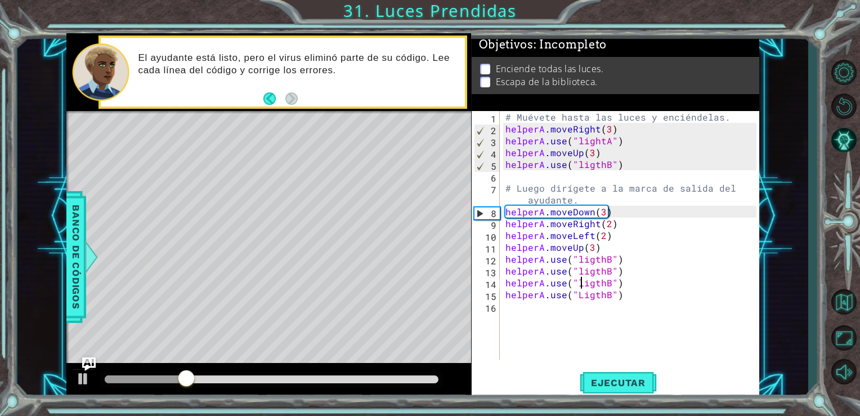
click at [581, 287] on div "# Muévete hasta las luces y enciéndelas. helperA . moveRight ( 3 ) helperA . us…" at bounding box center [633, 247] width 260 height 272
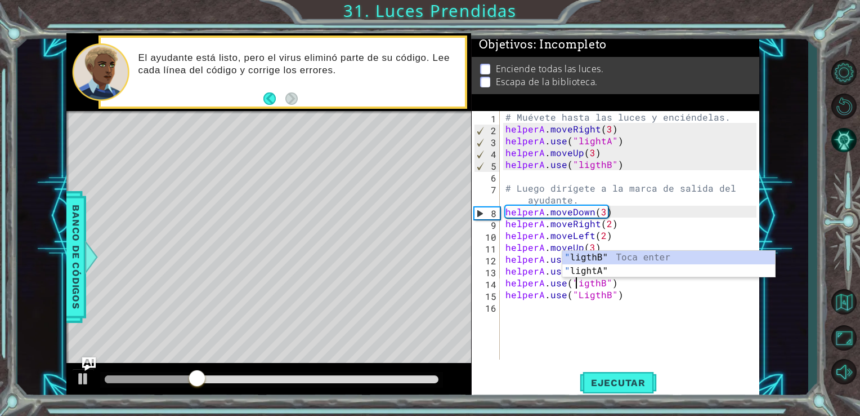
type textarea "helperA.use("ligthB")"
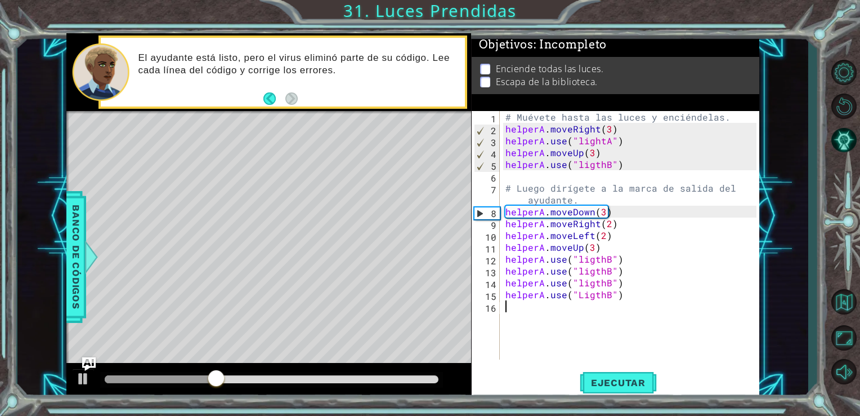
click at [631, 315] on div "# Muévete hasta las luces y enciéndelas. helperA . moveRight ( 3 ) helperA . us…" at bounding box center [633, 247] width 260 height 272
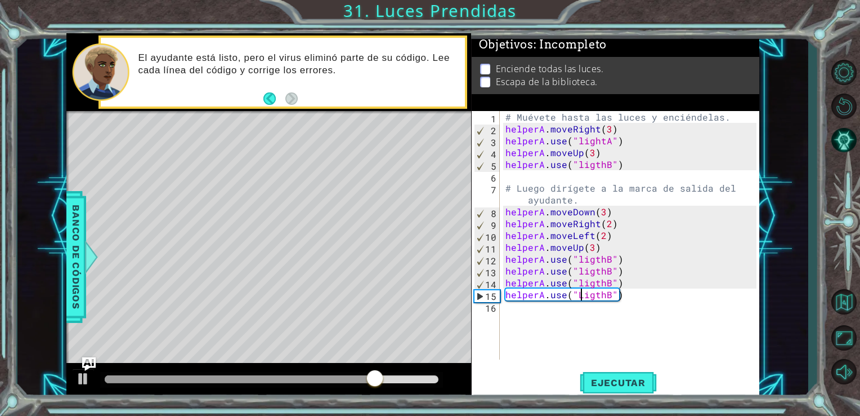
click at [580, 294] on div "# Muévete hasta las luces y enciéndelas. helperA . moveRight ( 3 ) helperA . us…" at bounding box center [633, 247] width 260 height 272
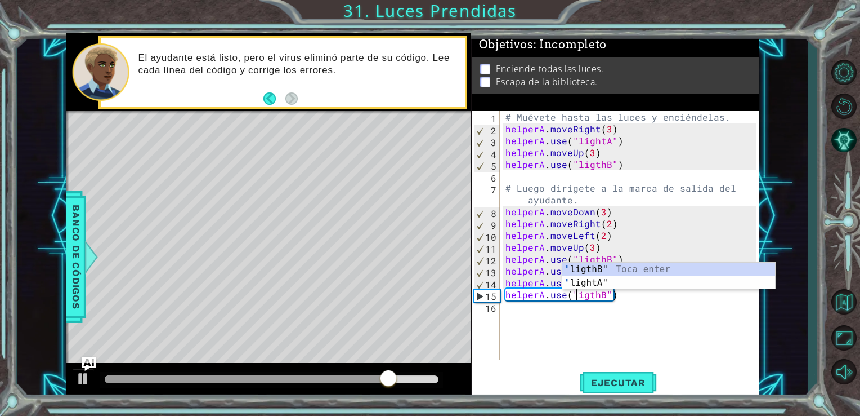
type textarea "helperA.use("ligthB")"
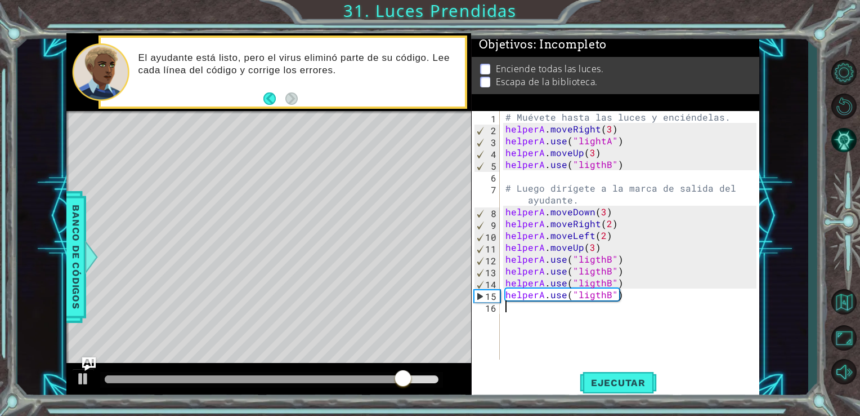
click at [623, 334] on div "# Muévete hasta las luces y enciéndelas. helperA . moveRight ( 3 ) helperA . us…" at bounding box center [633, 247] width 260 height 272
